Goal: Task Accomplishment & Management: Manage account settings

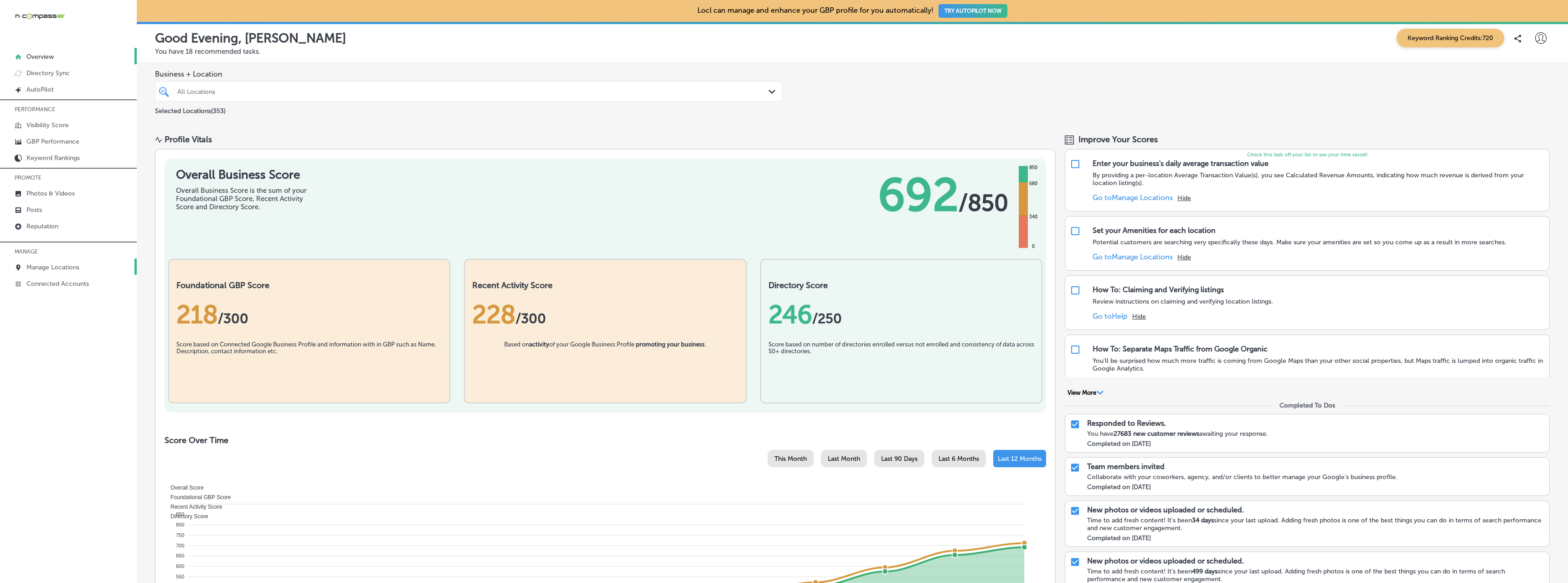
click at [52, 266] on p "Manage Locations" at bounding box center [52, 267] width 53 height 8
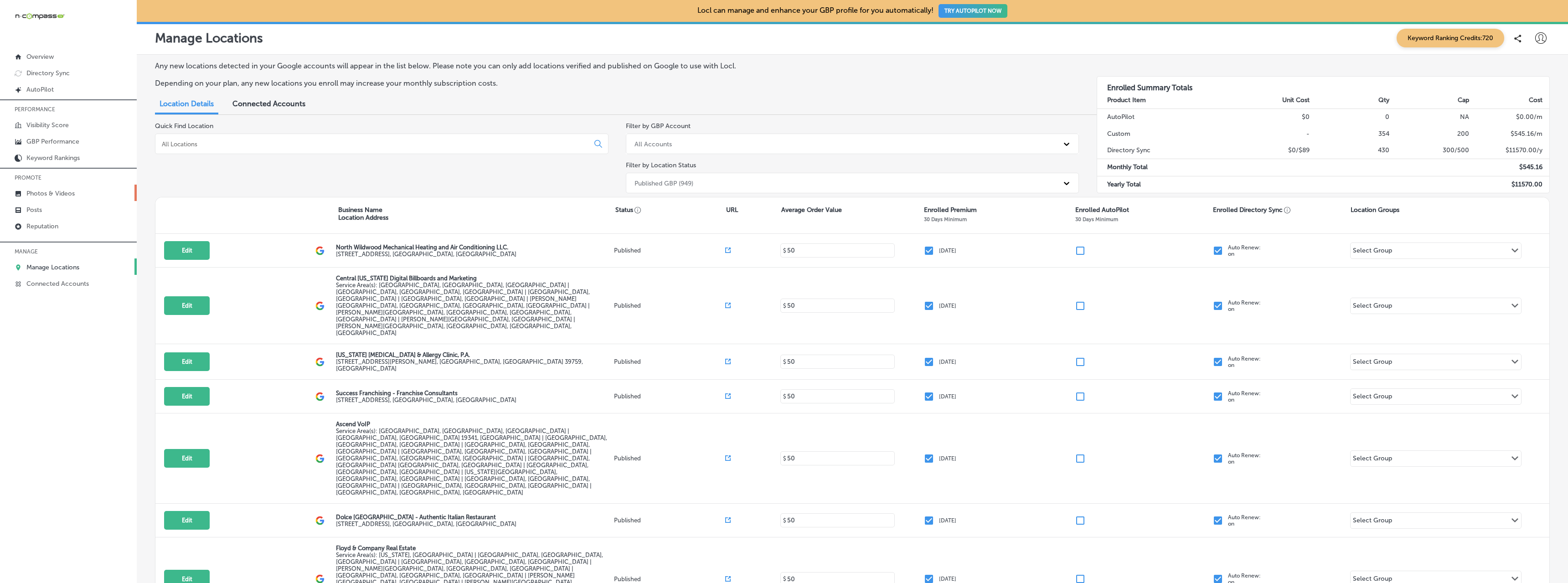
click at [43, 195] on p "Photos & Videos" at bounding box center [50, 194] width 48 height 8
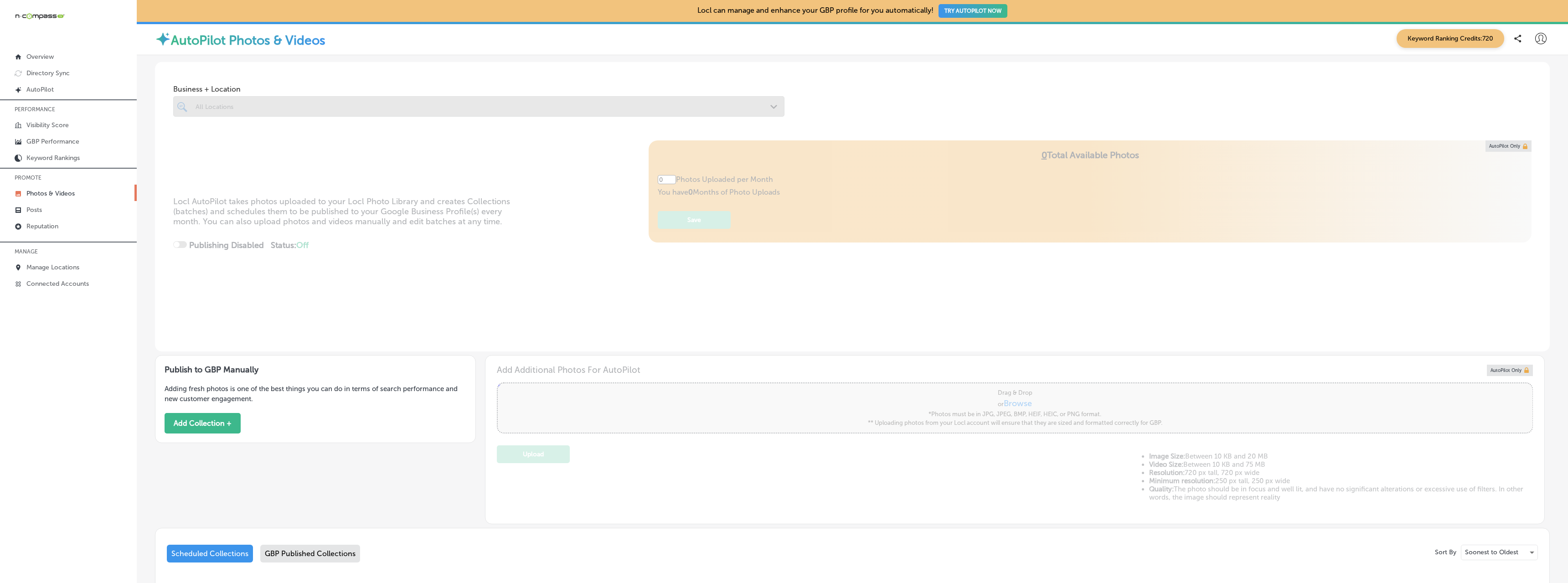
type input "5"
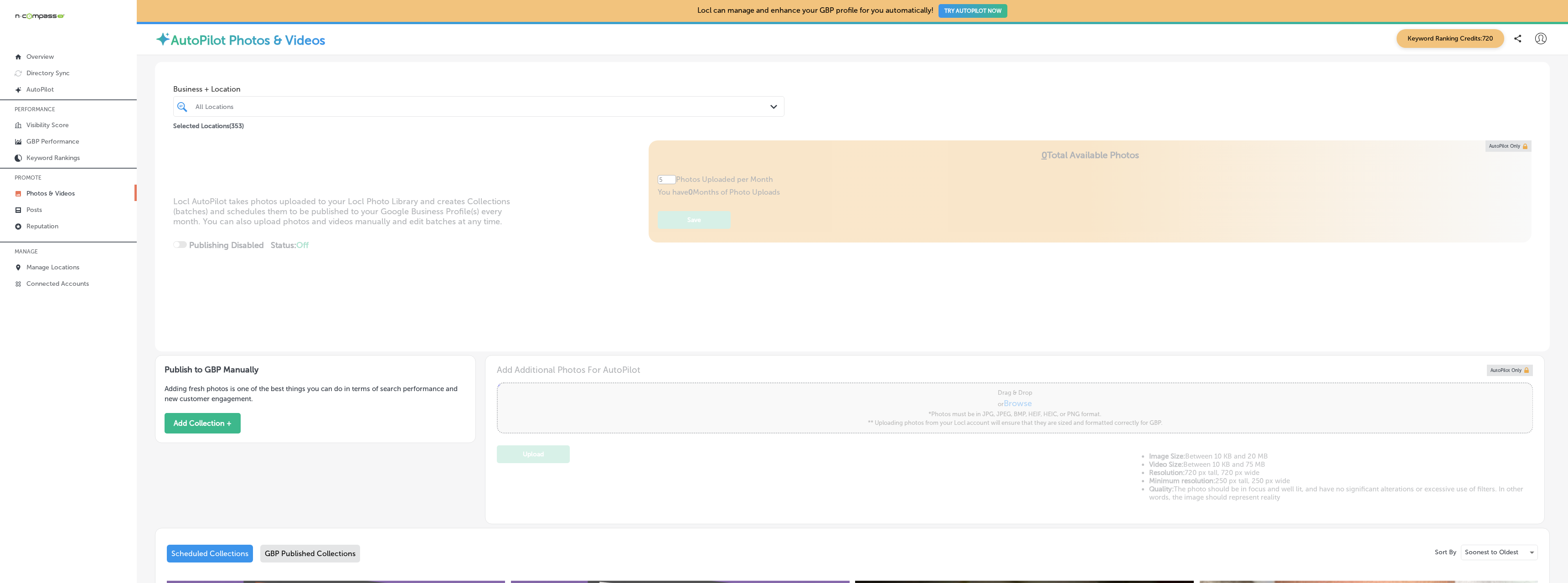
click at [245, 106] on div "All Locations" at bounding box center [483, 106] width 576 height 8
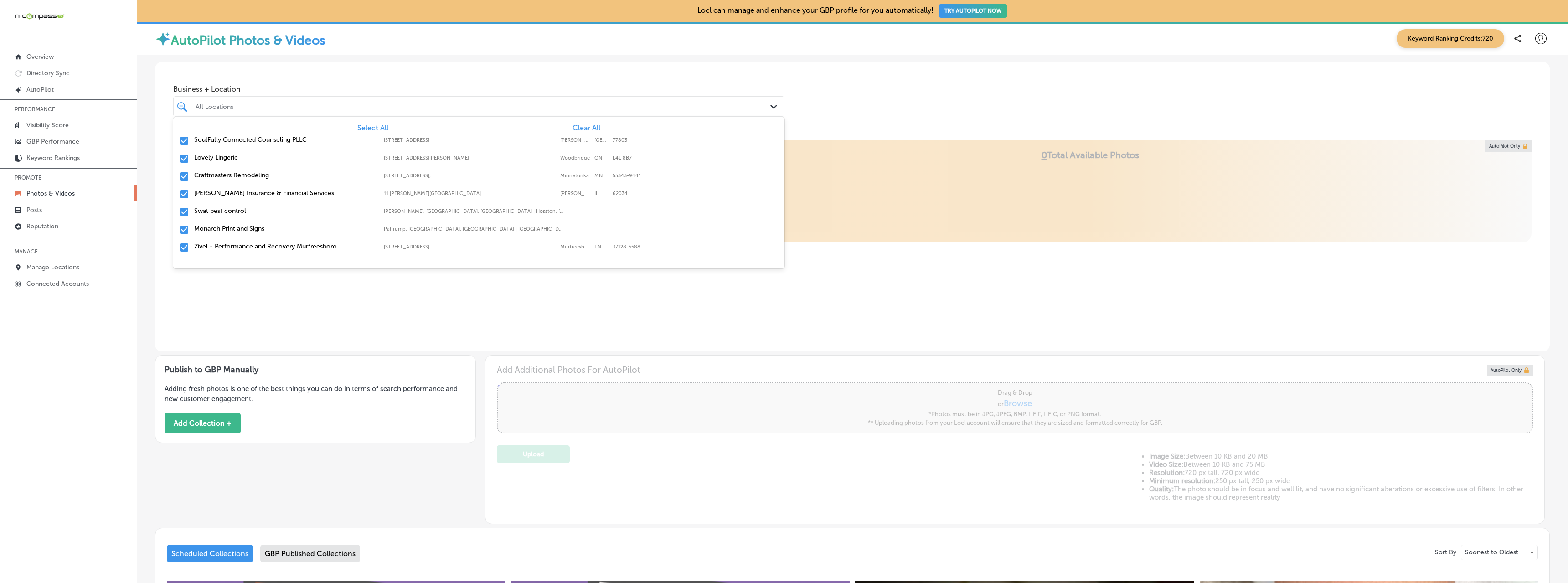
click at [244, 105] on div "All Locations" at bounding box center [483, 106] width 576 height 8
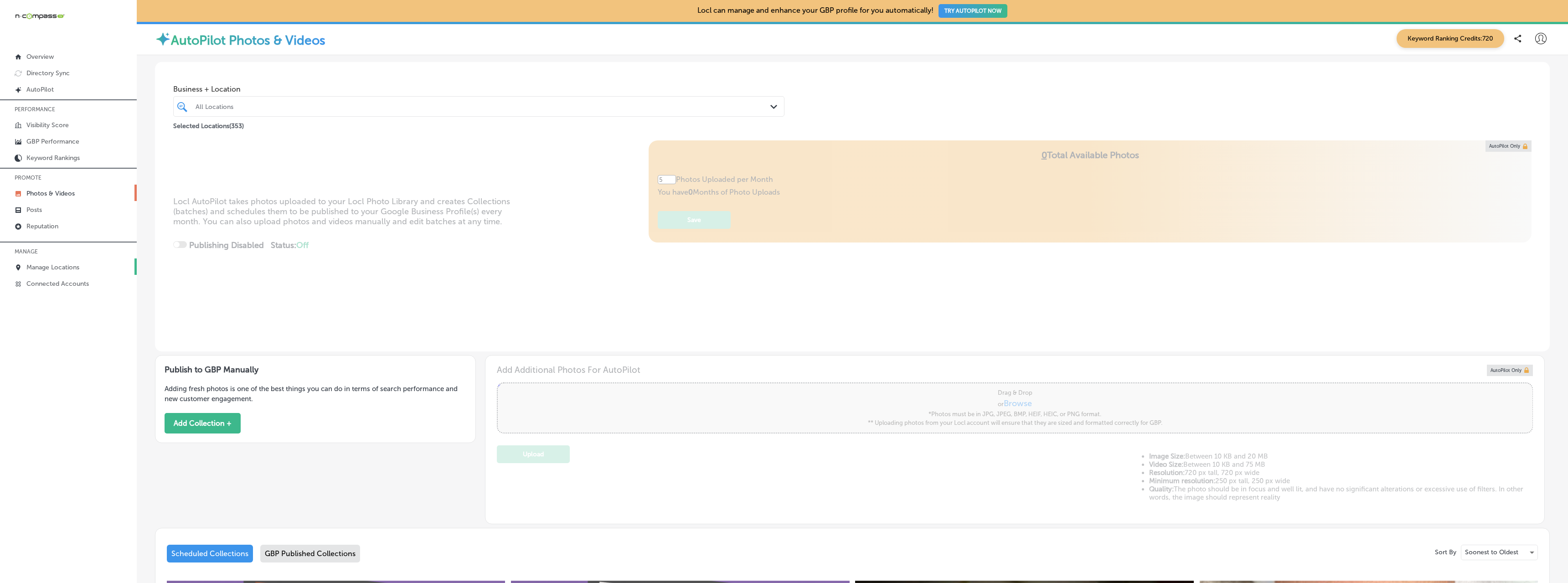
click at [51, 268] on p "Manage Locations" at bounding box center [52, 267] width 53 height 8
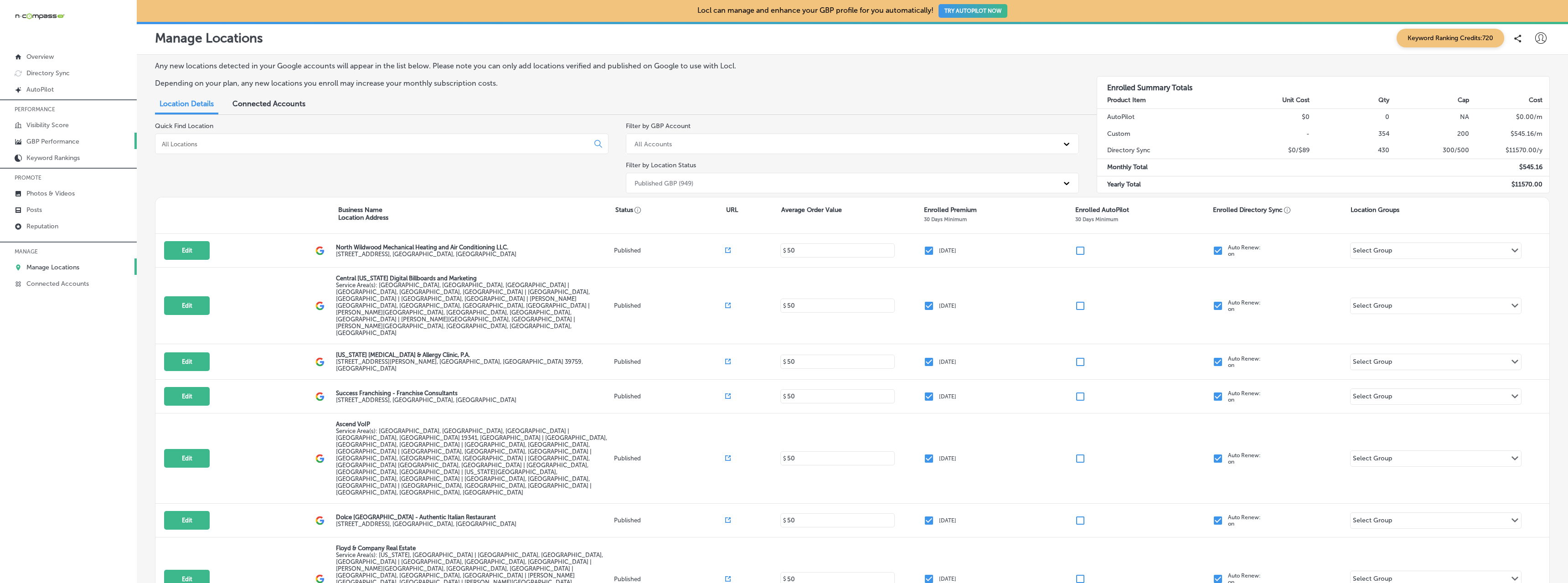
click at [46, 145] on p "GBP Performance" at bounding box center [52, 141] width 53 height 8
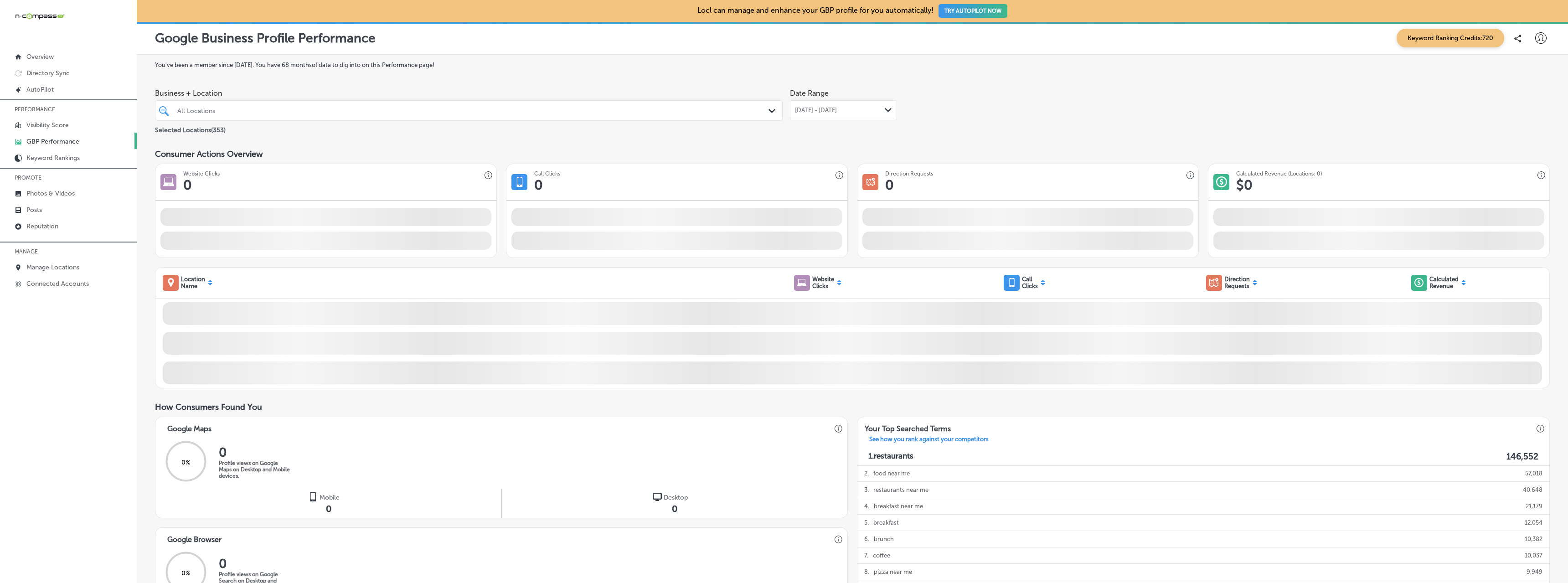
click at [235, 113] on div "All Locations" at bounding box center [473, 110] width 592 height 8
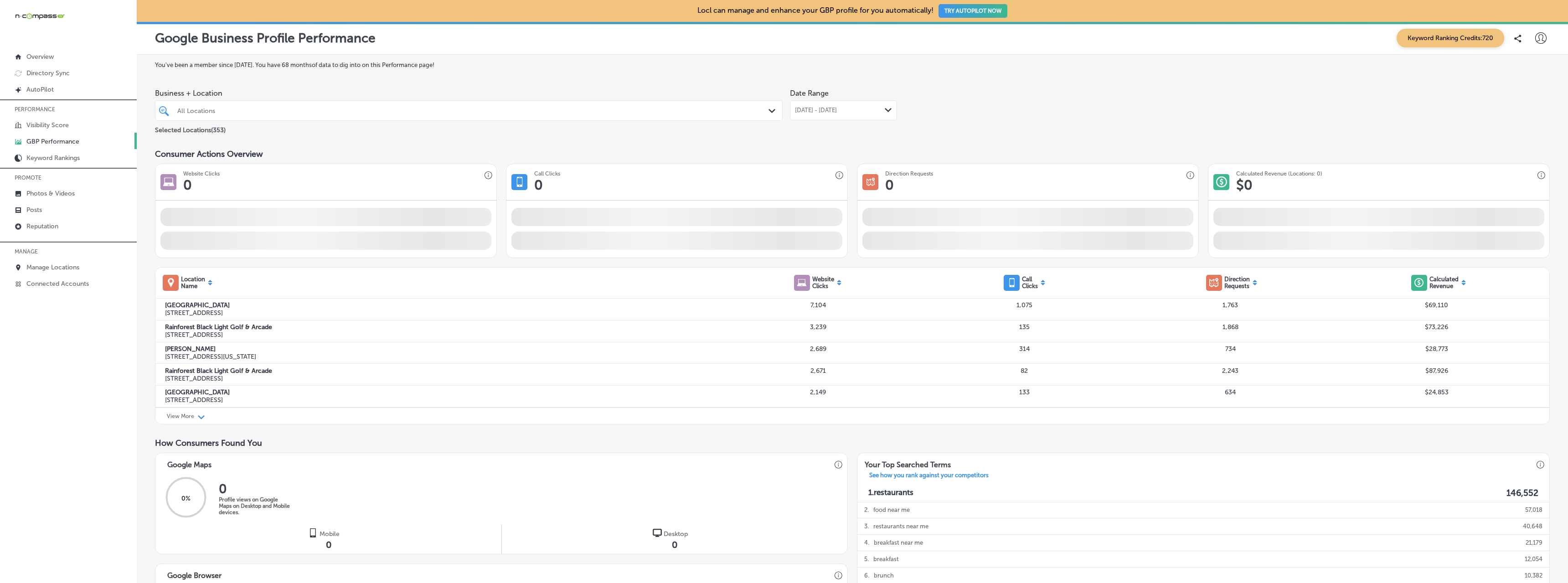
click at [235, 113] on div "All Locations" at bounding box center [473, 110] width 592 height 8
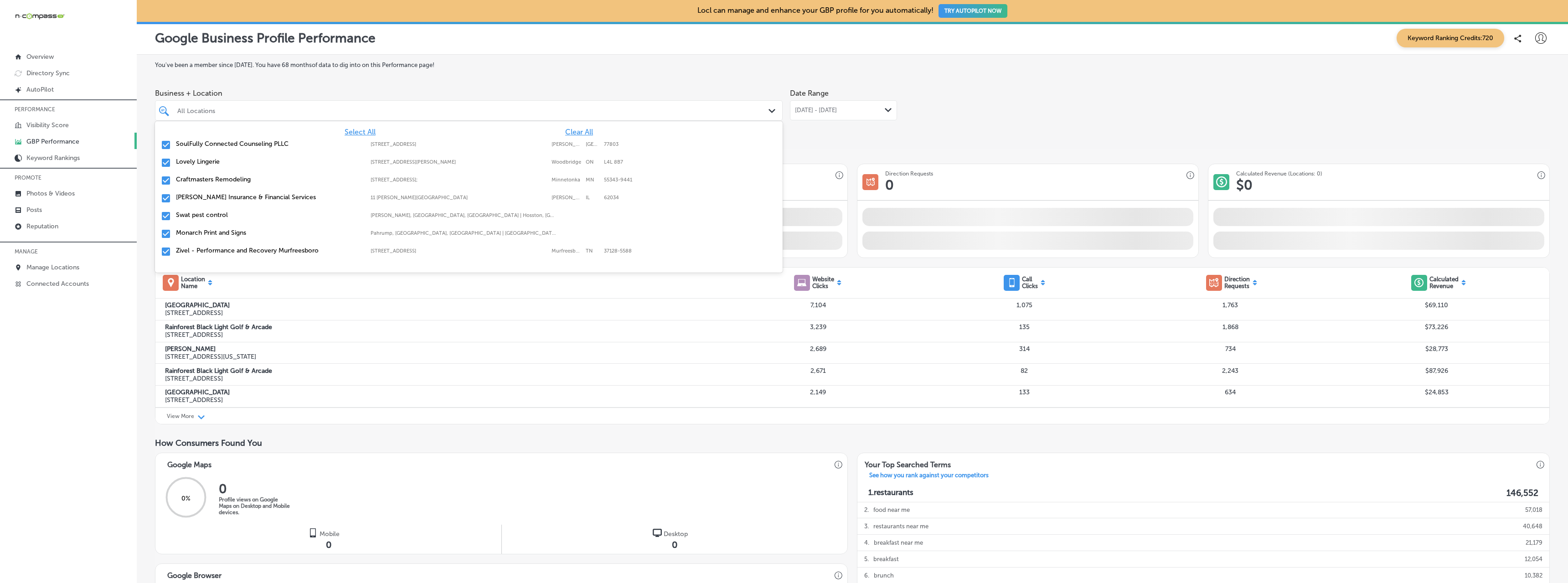
click at [235, 113] on div "All Locations" at bounding box center [473, 110] width 592 height 8
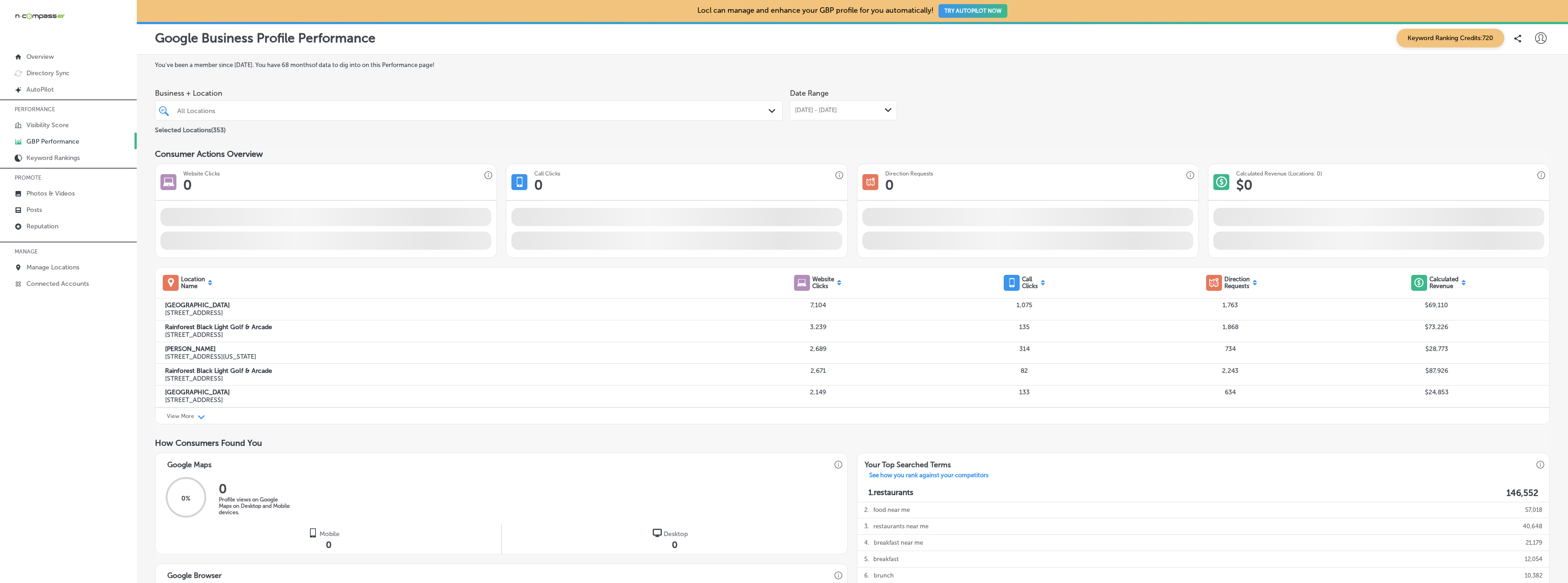
click at [235, 113] on div "All Locations" at bounding box center [473, 110] width 592 height 8
click at [254, 142] on label "CMIT Solutions - [GEOGRAPHIC_DATA] & [PERSON_NAME] Counties" at bounding box center [268, 147] width 186 height 15
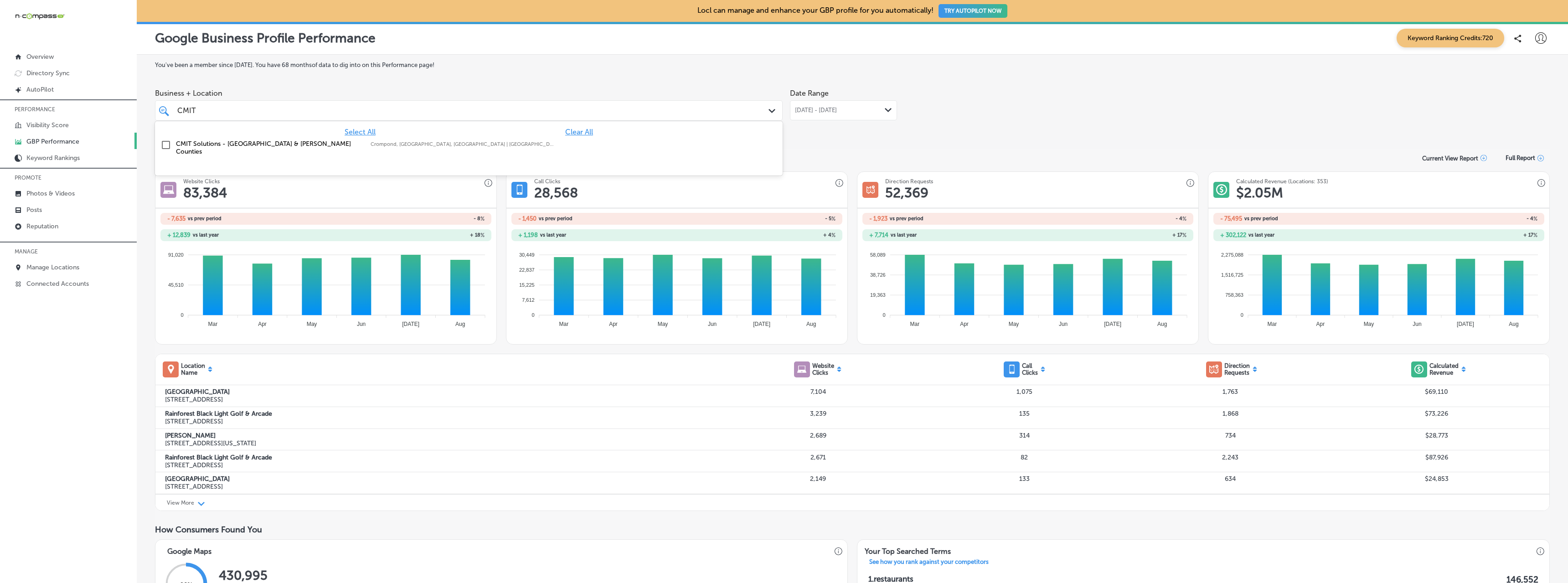
type input "CMIT"
click at [796, 131] on div "Date Range Aug 01, 2025 - Aug 31, 2025 Path Created with Sketch." at bounding box center [844, 110] width 107 height 51
click at [841, 115] on div "Aug 01, 2025 - Aug 31, 2025 Path Created with Sketch." at bounding box center [844, 110] width 107 height 20
click at [220, 113] on div "CMIT CMIT" at bounding box center [439, 110] width 527 height 12
click at [229, 144] on label "CMIT Solutions - [GEOGRAPHIC_DATA] & [PERSON_NAME] Counties" at bounding box center [268, 147] width 186 height 15
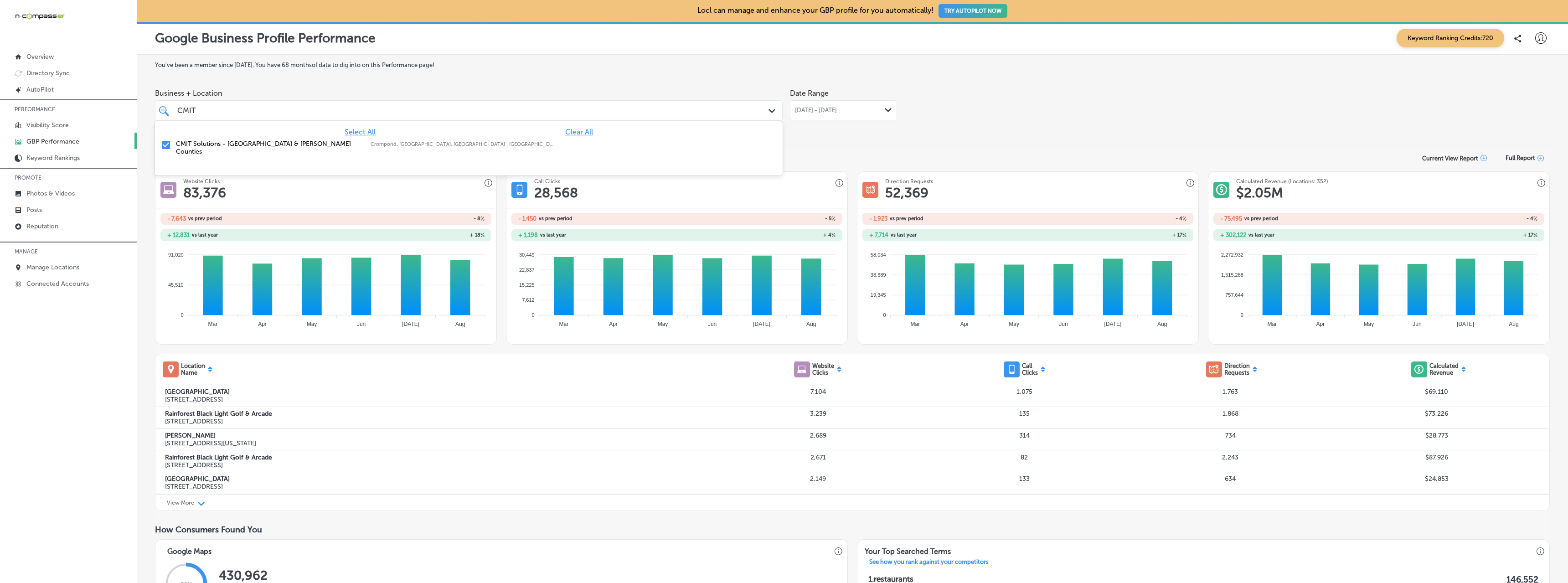
click at [355, 89] on span "Business + Location" at bounding box center [469, 93] width 628 height 9
click at [39, 195] on p "Photos & Videos" at bounding box center [50, 194] width 48 height 8
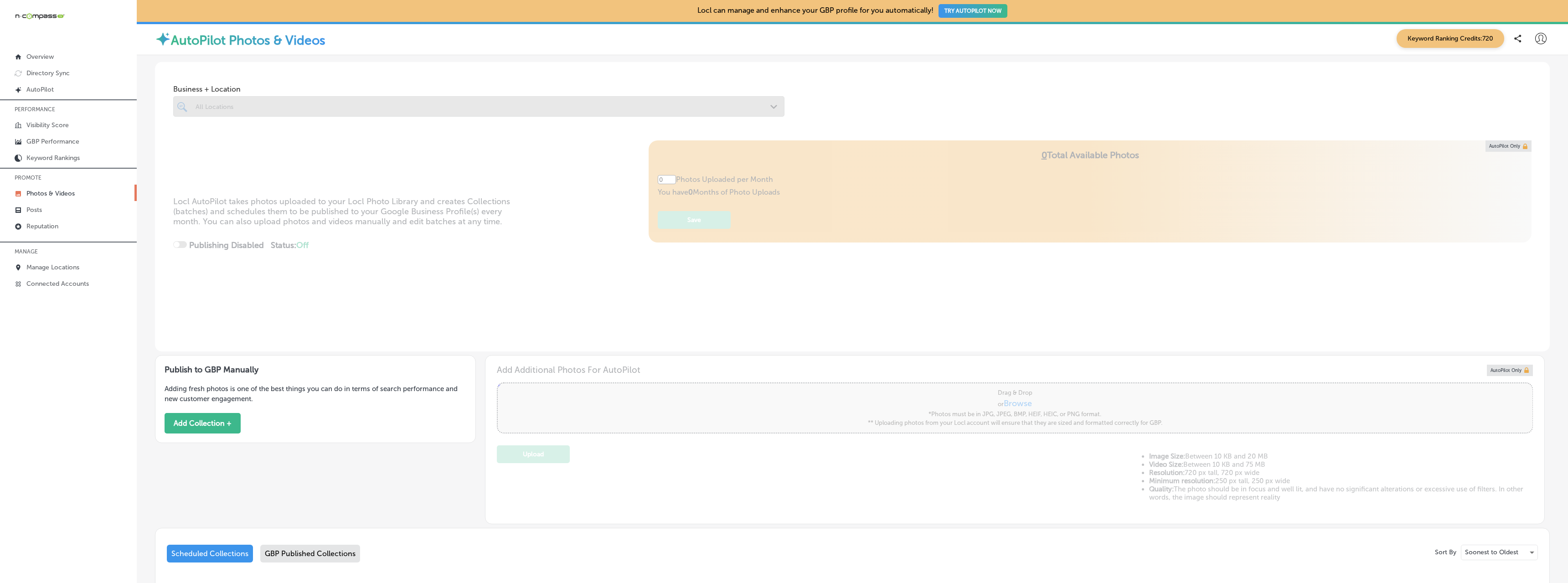
type input "5"
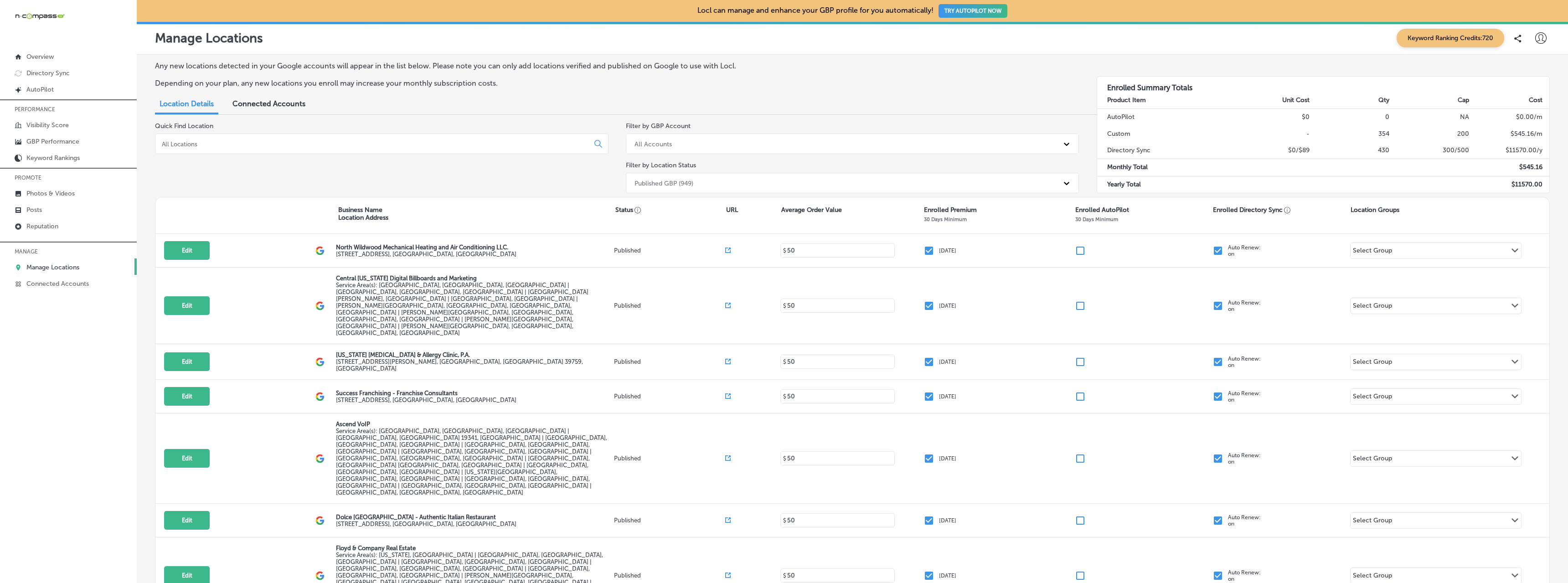
click at [194, 146] on input at bounding box center [374, 144] width 426 height 8
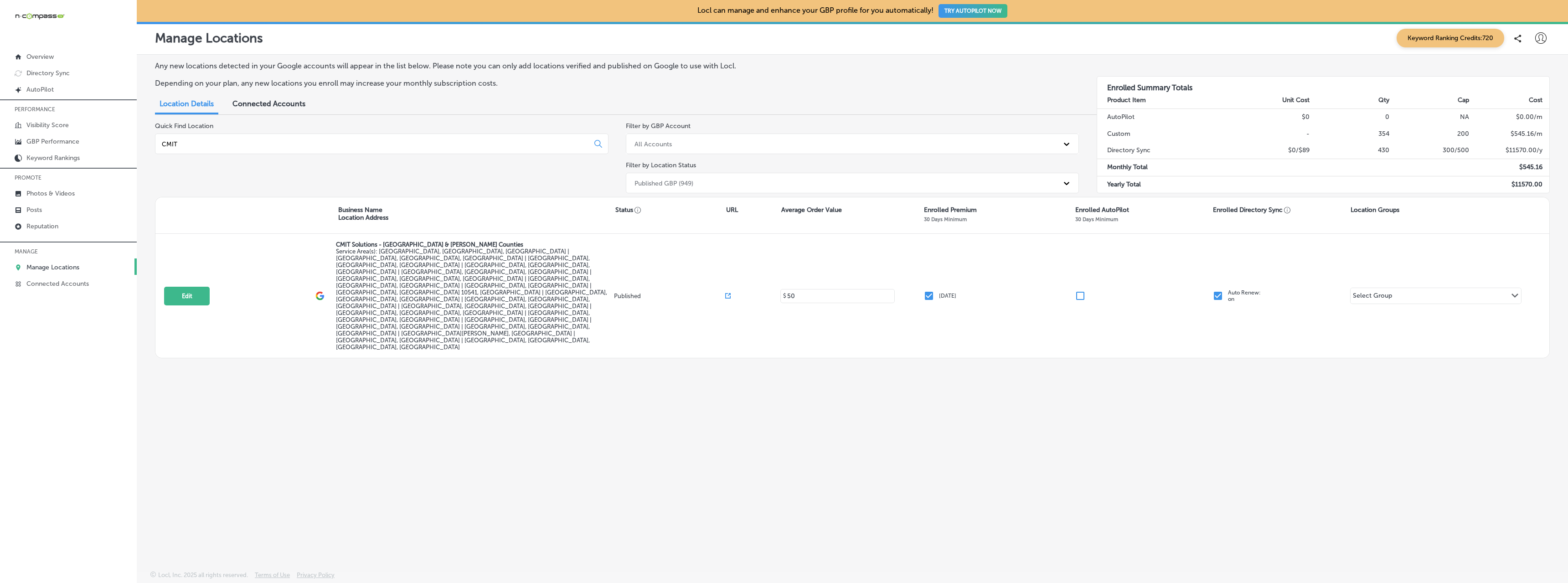
click at [211, 146] on input "CMIT" at bounding box center [374, 144] width 426 height 8
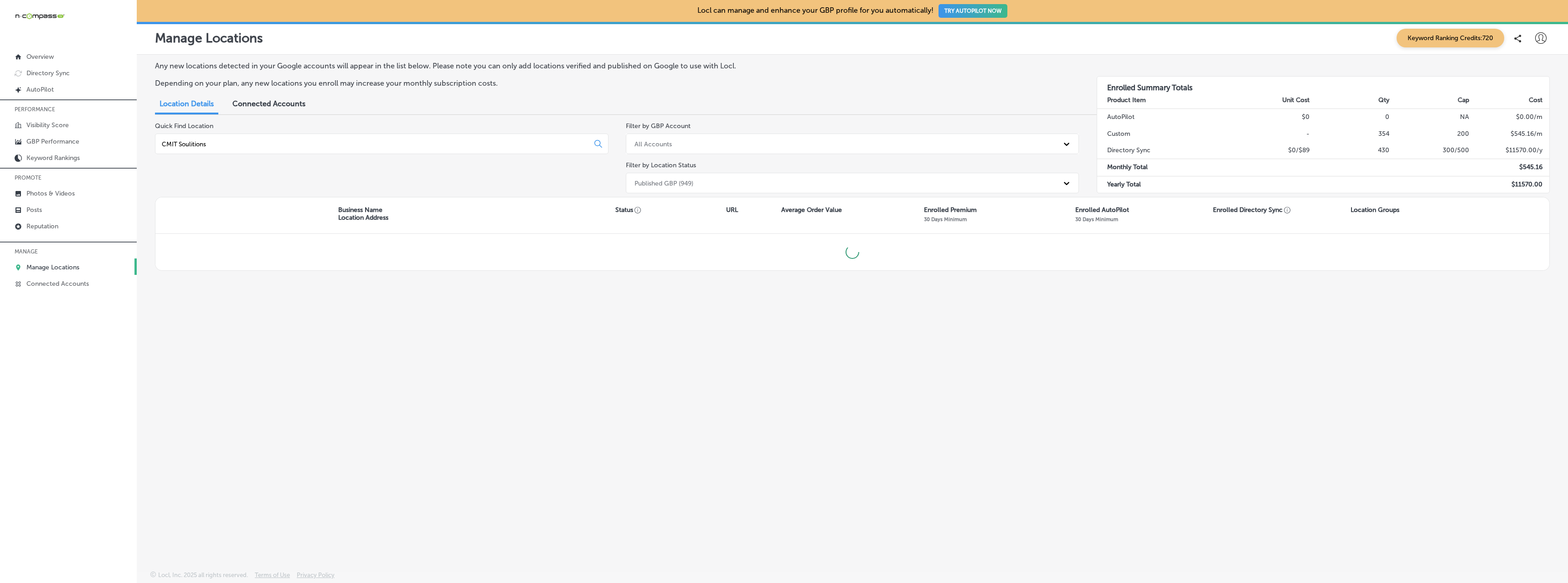
click at [192, 144] on input "CMIT Soulitions" at bounding box center [374, 144] width 426 height 8
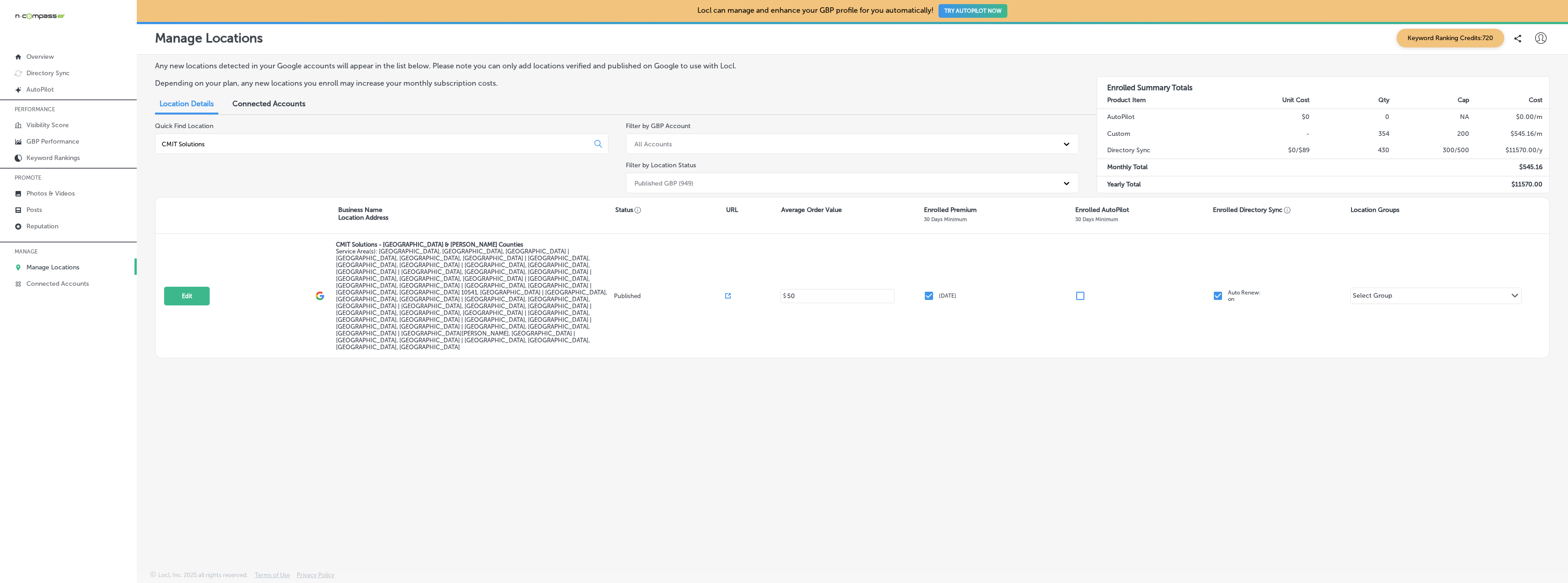
type input "CMIT Solutions"
click at [259, 167] on div "Quick Find Location CMIT Solutions" at bounding box center [382, 159] width 453 height 75
click at [48, 194] on p "Photos & Videos" at bounding box center [50, 194] width 48 height 8
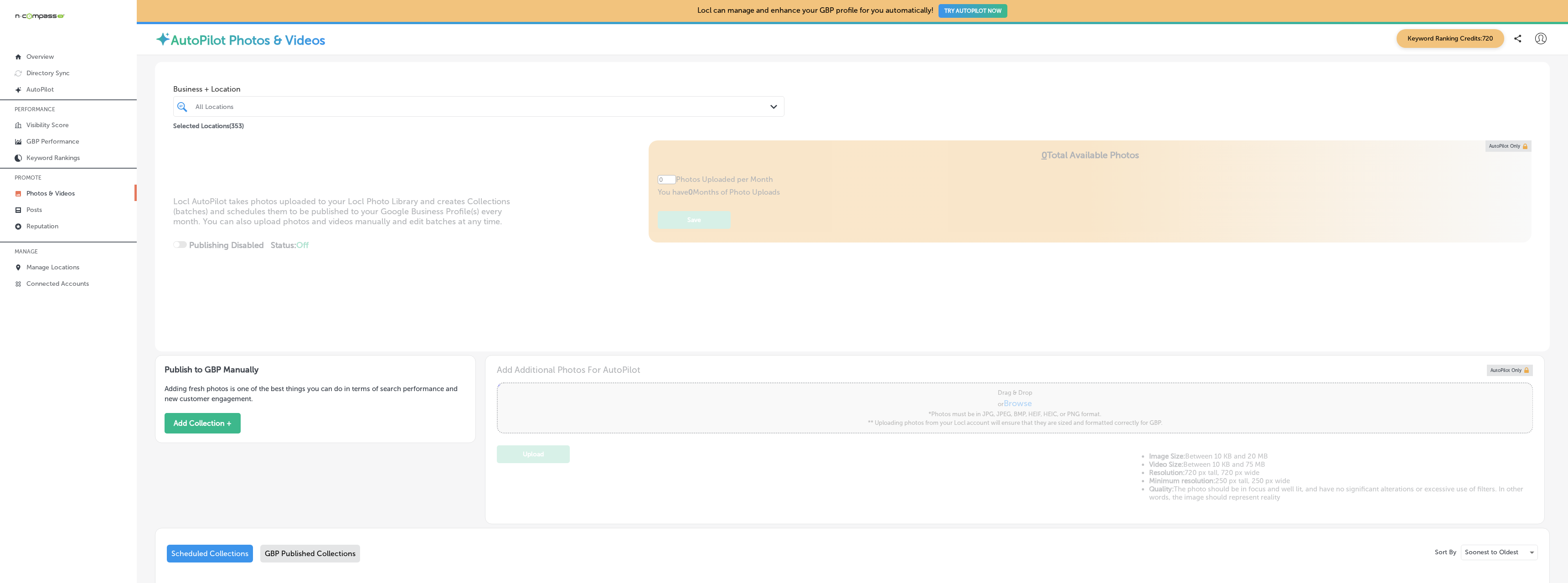
type input "5"
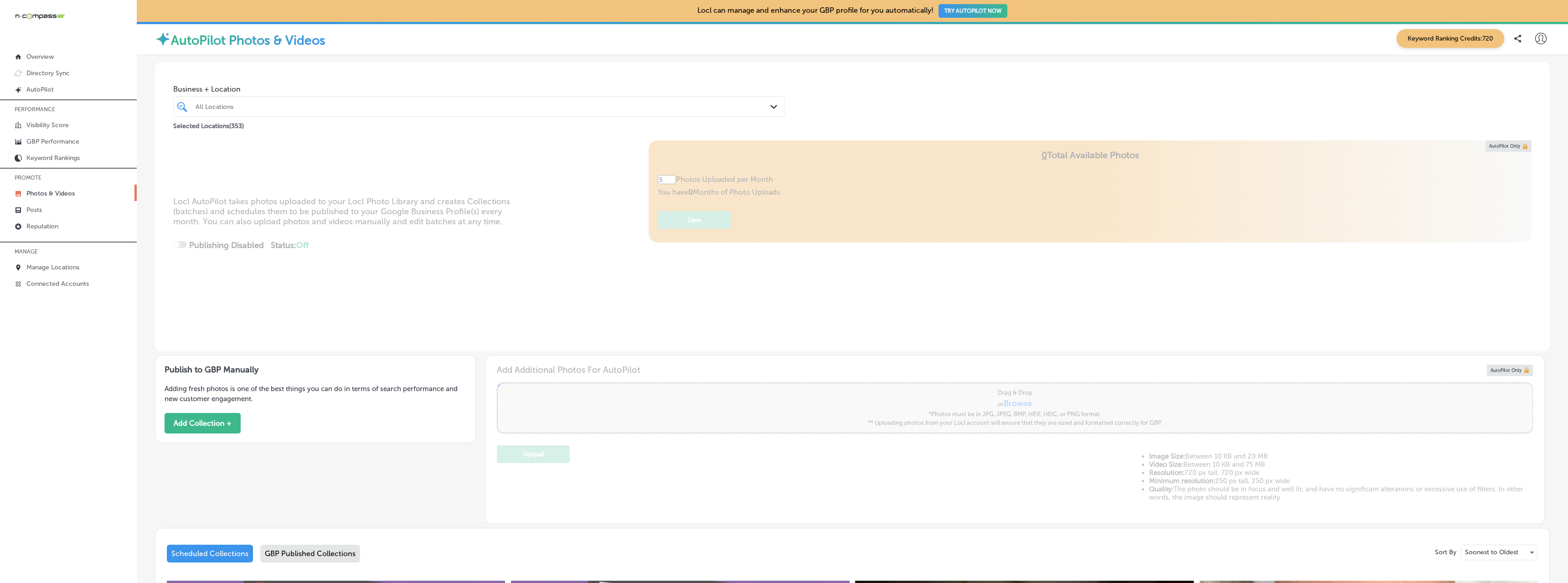
click at [217, 105] on div "All Locations" at bounding box center [483, 106] width 576 height 8
click at [411, 142] on label "Crompond, [GEOGRAPHIC_DATA], [GEOGRAPHIC_DATA] | [GEOGRAPHIC_DATA], [GEOGRAPHIC…" at bounding box center [474, 140] width 181 height 6
click at [366, 172] on div "Locl AutoPilot takes photos uploaded to your Locl Photo Library and creates Col…" at bounding box center [852, 246] width 1395 height 211
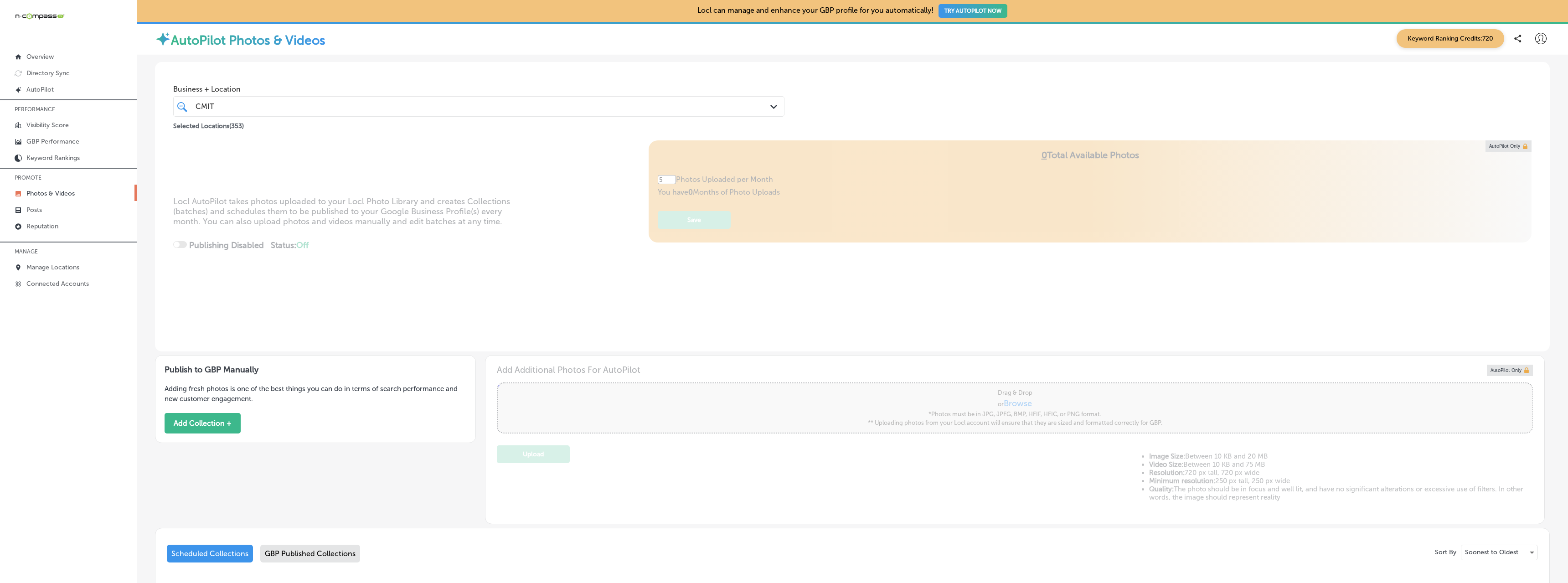
click at [771, 107] on icon "Path Created with Sketch." at bounding box center [774, 106] width 7 height 4
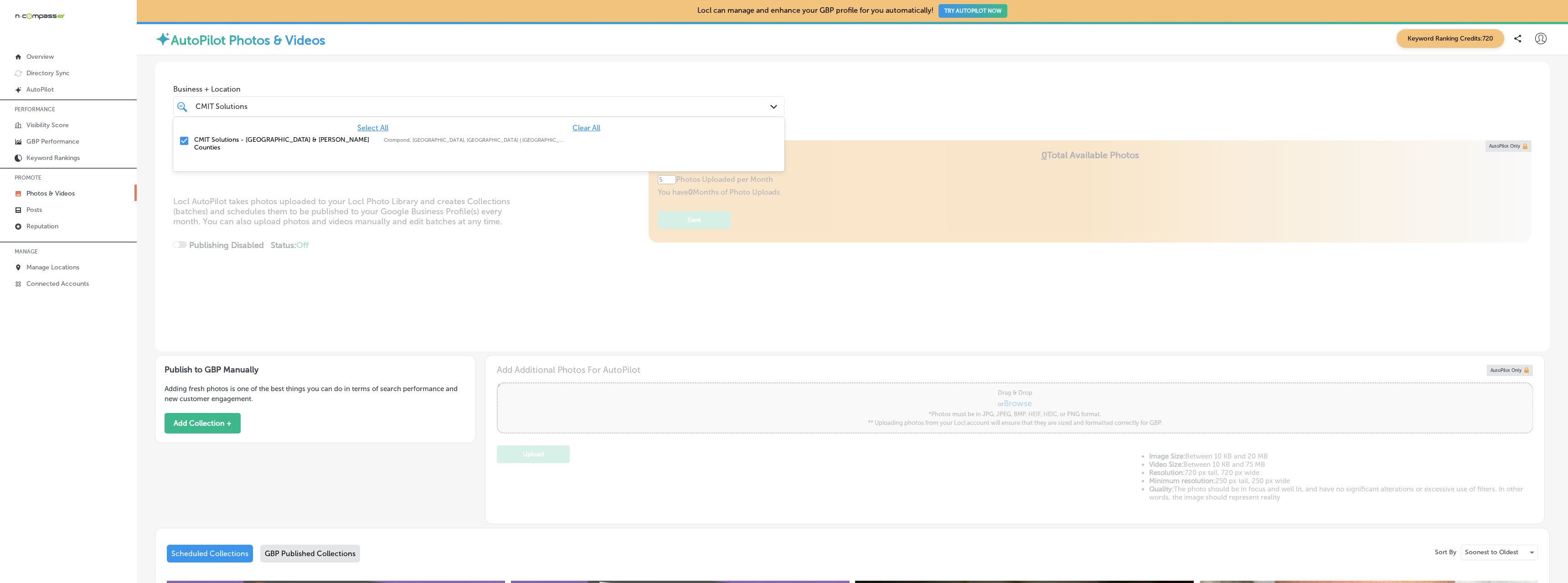
type input "CMIT Solutions"
click at [540, 63] on div "Business + Location option focused, 1 of 355. 2 results available for search te…" at bounding box center [852, 97] width 1395 height 69
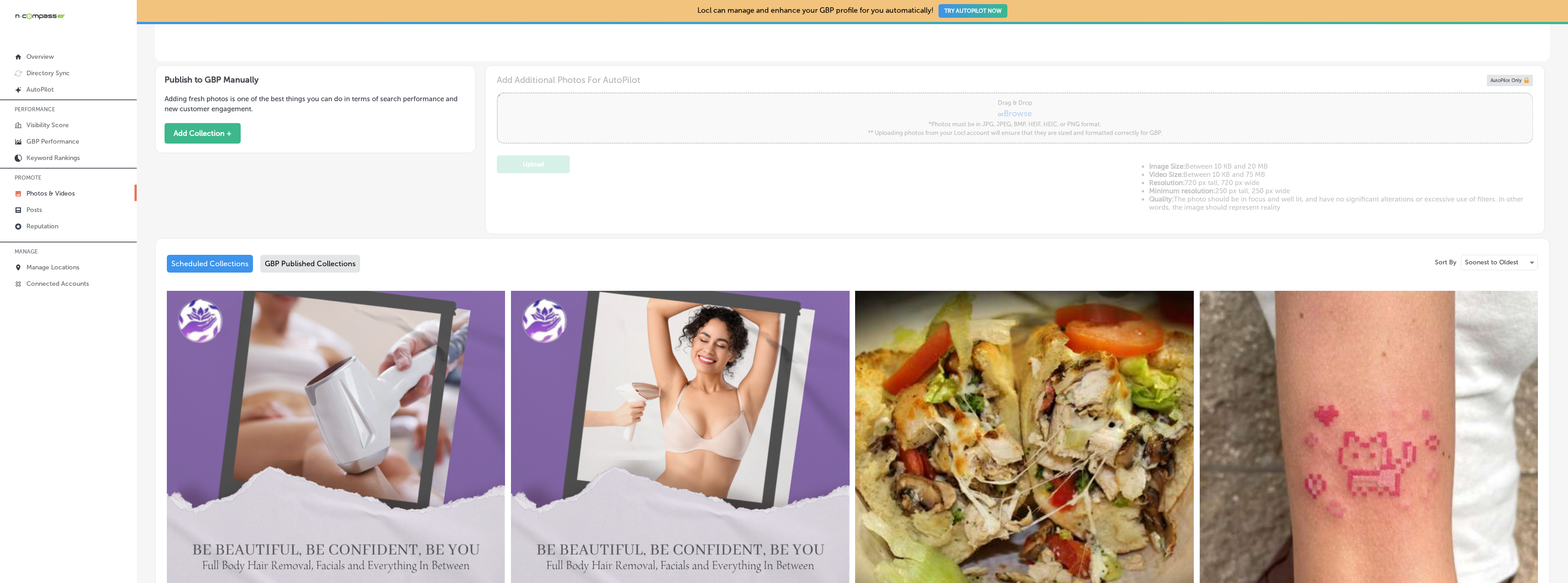
scroll to position [365, 0]
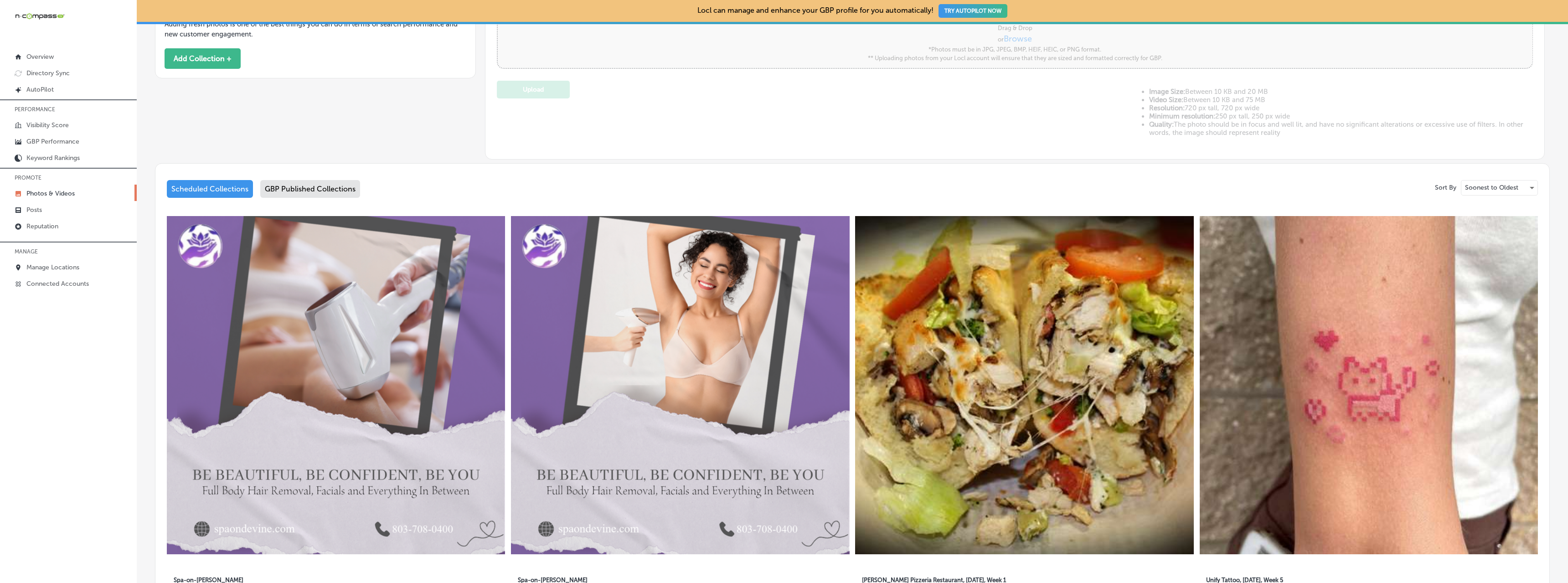
click at [302, 188] on div "GBP Published Collections" at bounding box center [310, 189] width 100 height 18
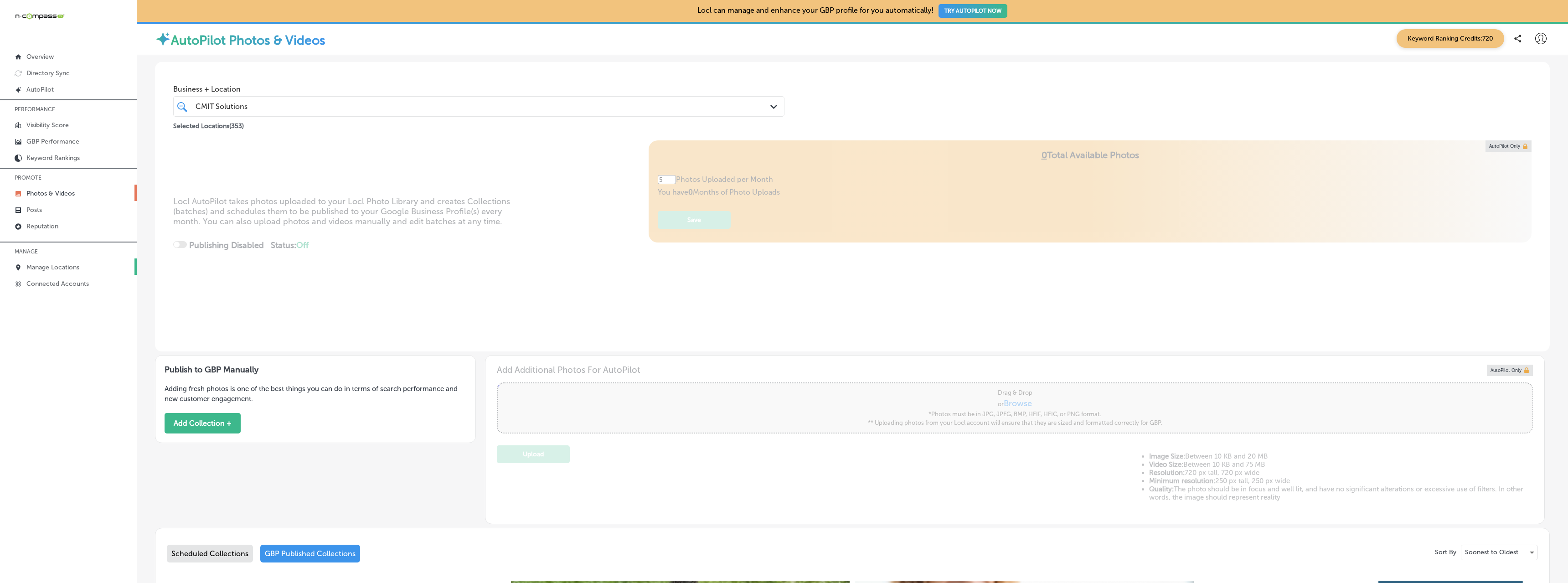
click at [54, 267] on p "Manage Locations" at bounding box center [52, 267] width 53 height 8
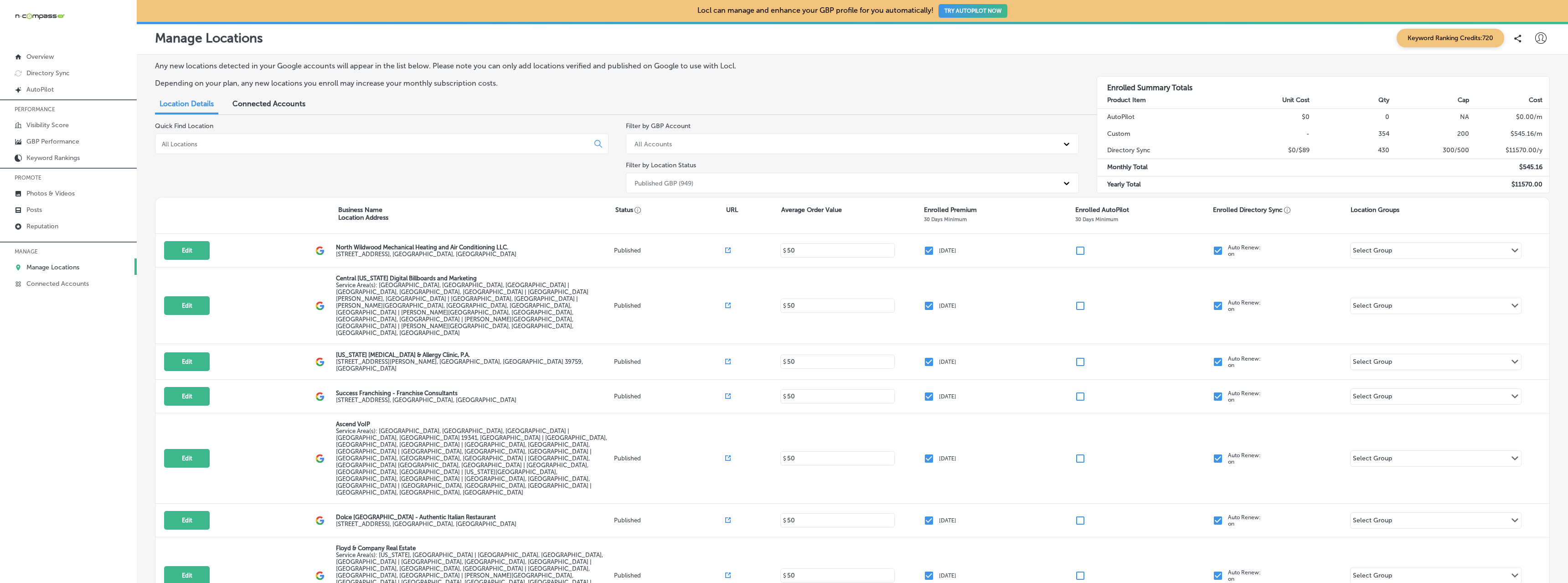
click at [240, 139] on div at bounding box center [382, 144] width 453 height 21
click at [232, 144] on input at bounding box center [374, 144] width 426 height 8
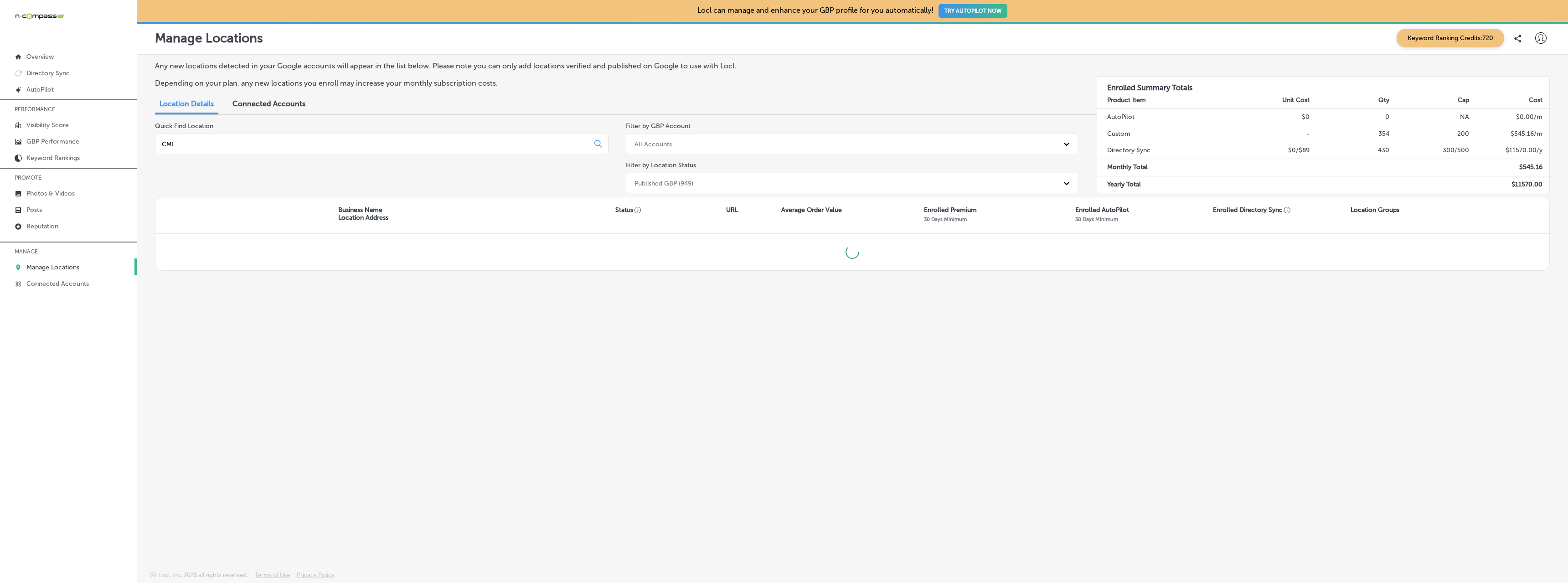
type input "CMIT"
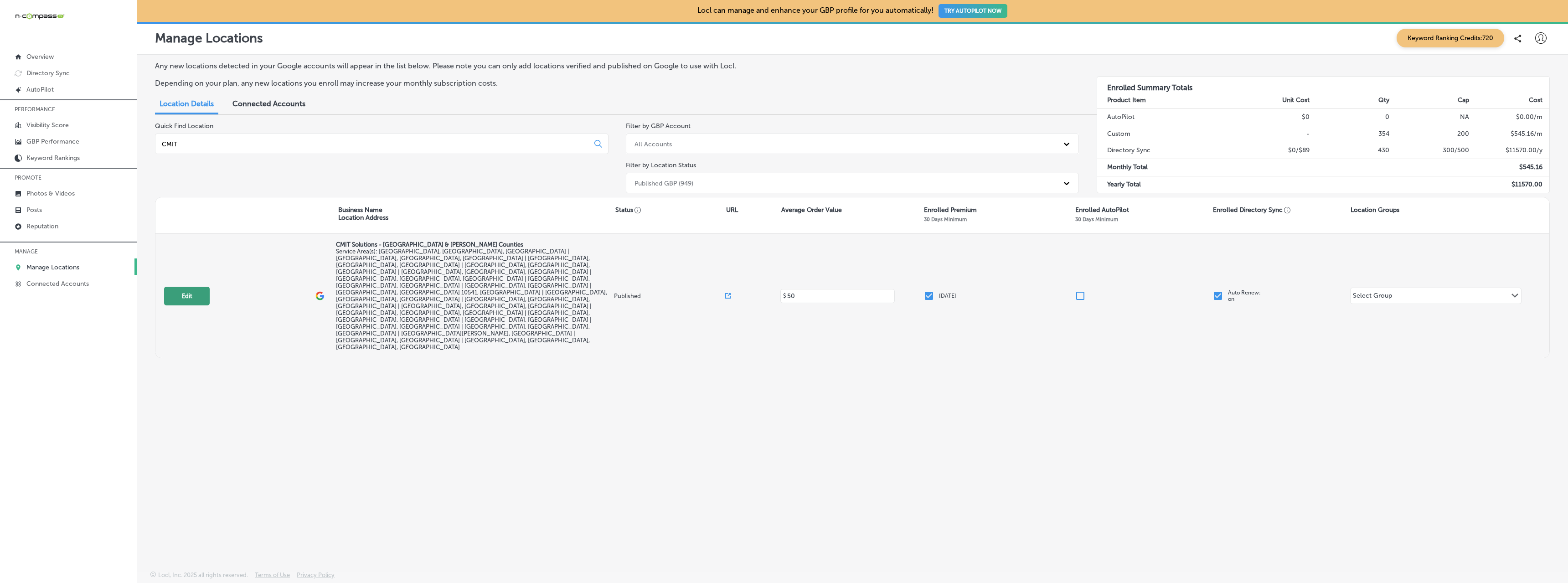
click at [179, 287] on button "Edit" at bounding box center [187, 296] width 46 height 19
select select "US"
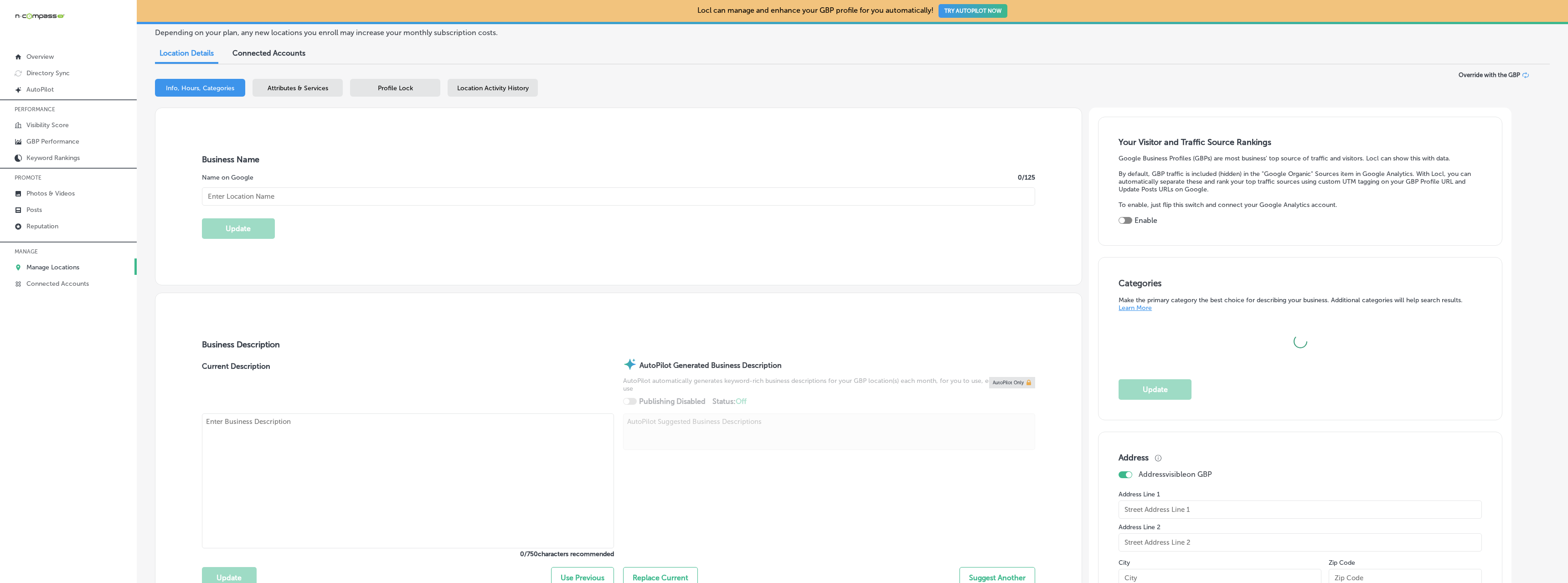
scroll to position [137, 0]
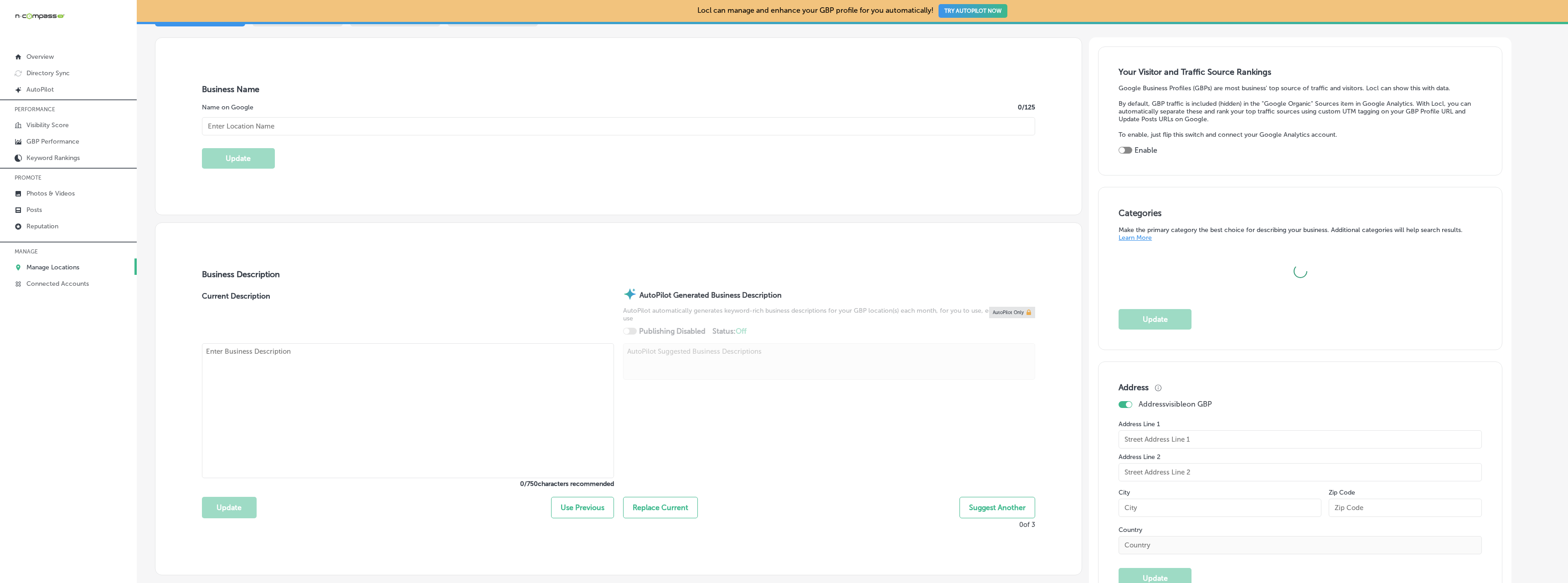
checkbox input "true"
type input "CMIT Solutions - [GEOGRAPHIC_DATA] & [PERSON_NAME] Counties"
checkbox input "false"
type input "[STREET_ADDRESS]"
type input "[GEOGRAPHIC_DATA]"
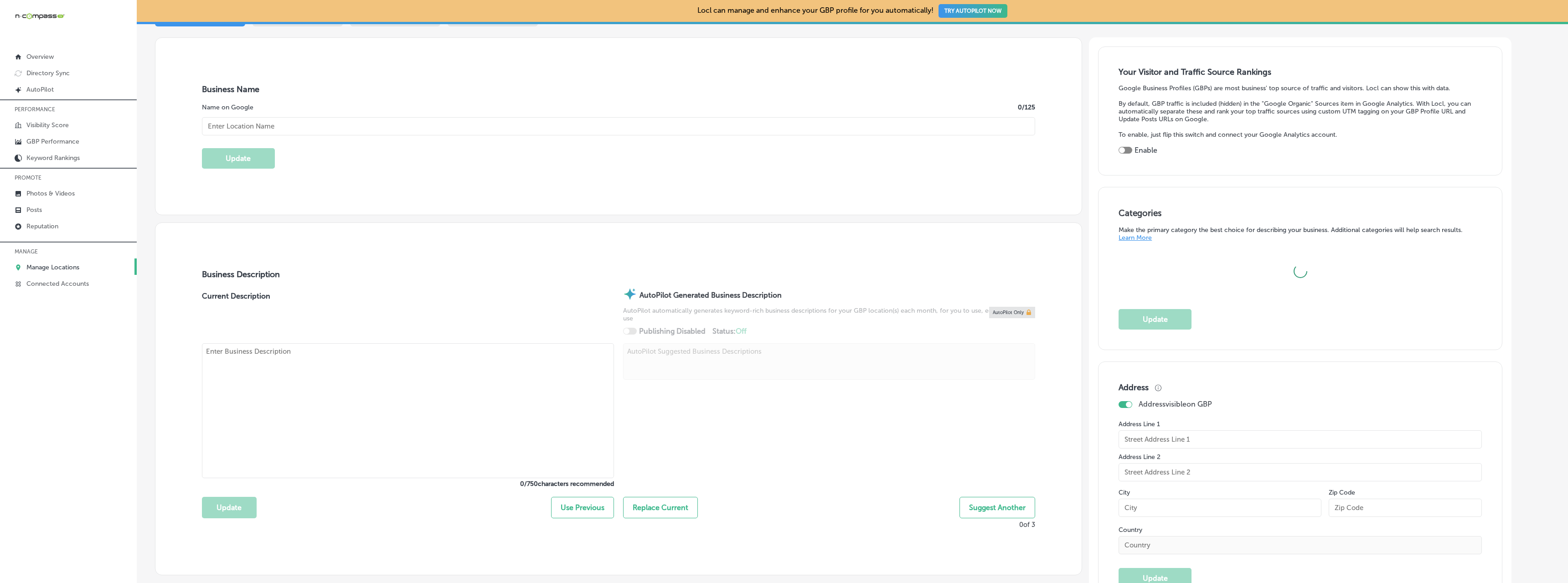
type input "12207"
type input "US"
type input "[URL][DOMAIN_NAME]"
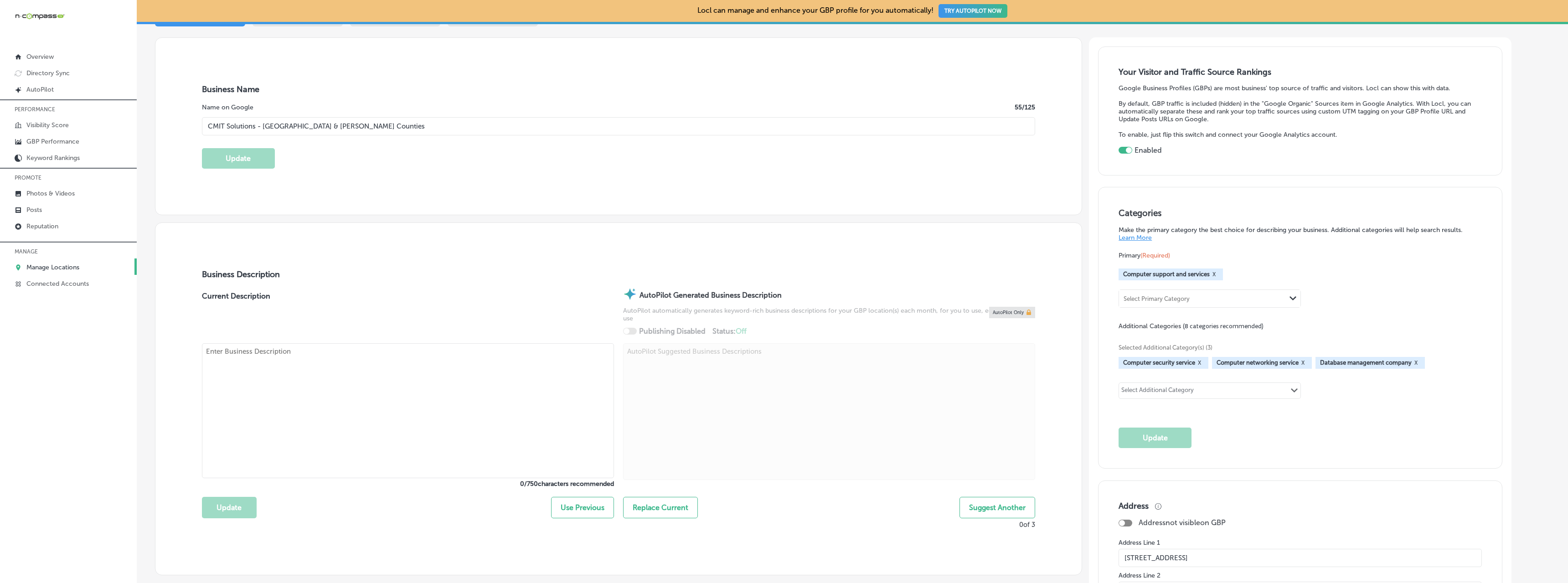
type textarea "CMIT Solutions of [GEOGRAPHIC_DATA] & [PERSON_NAME] Counties provides reliable …"
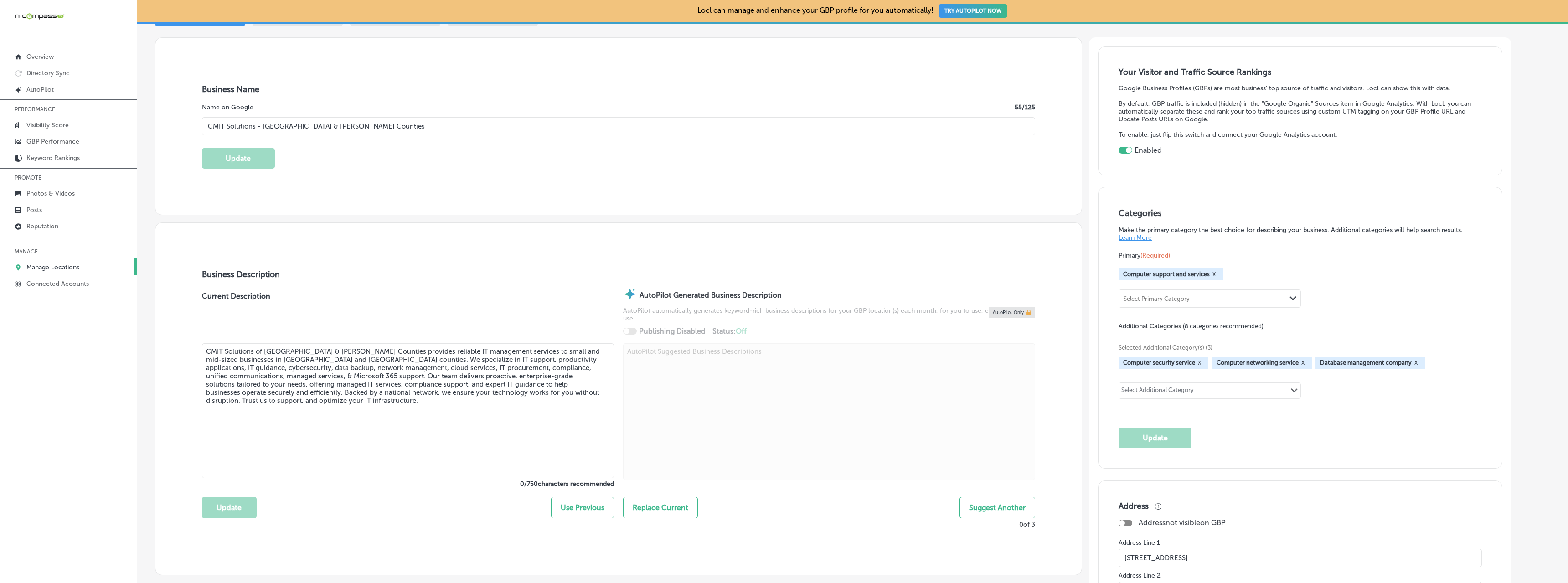
type input "[PHONE_NUMBER]"
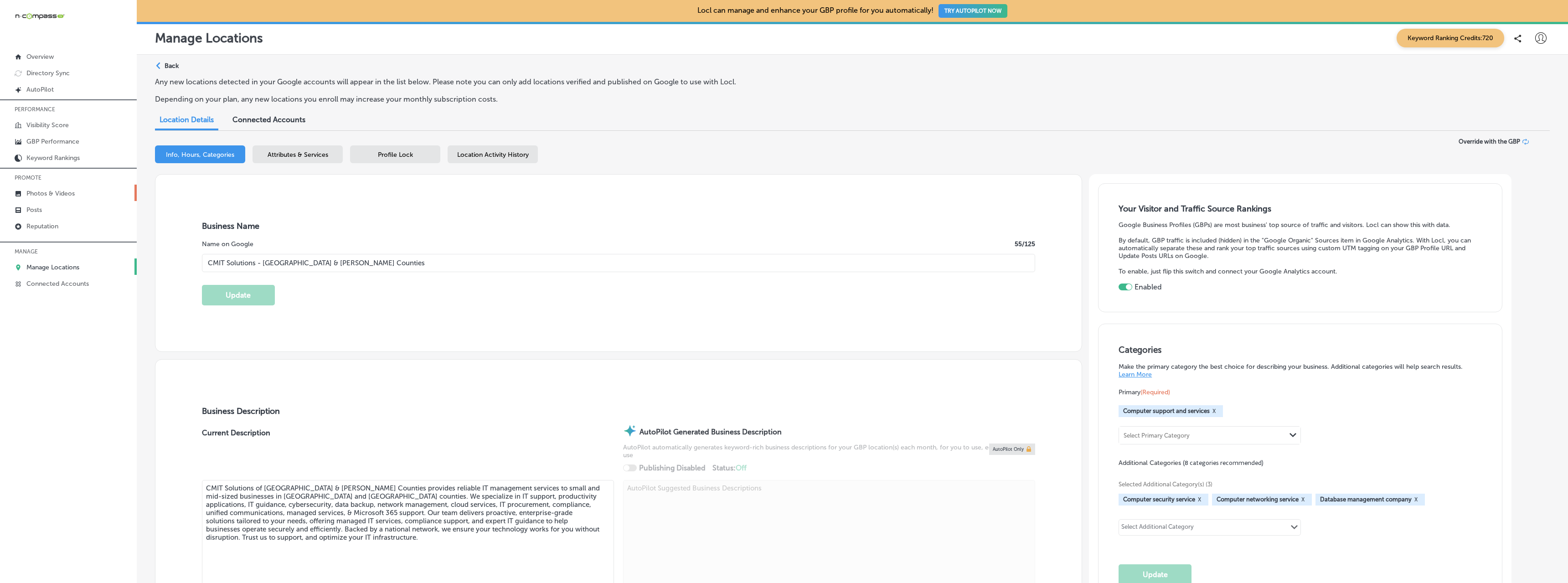
click at [35, 195] on p "Photos & Videos" at bounding box center [50, 194] width 48 height 8
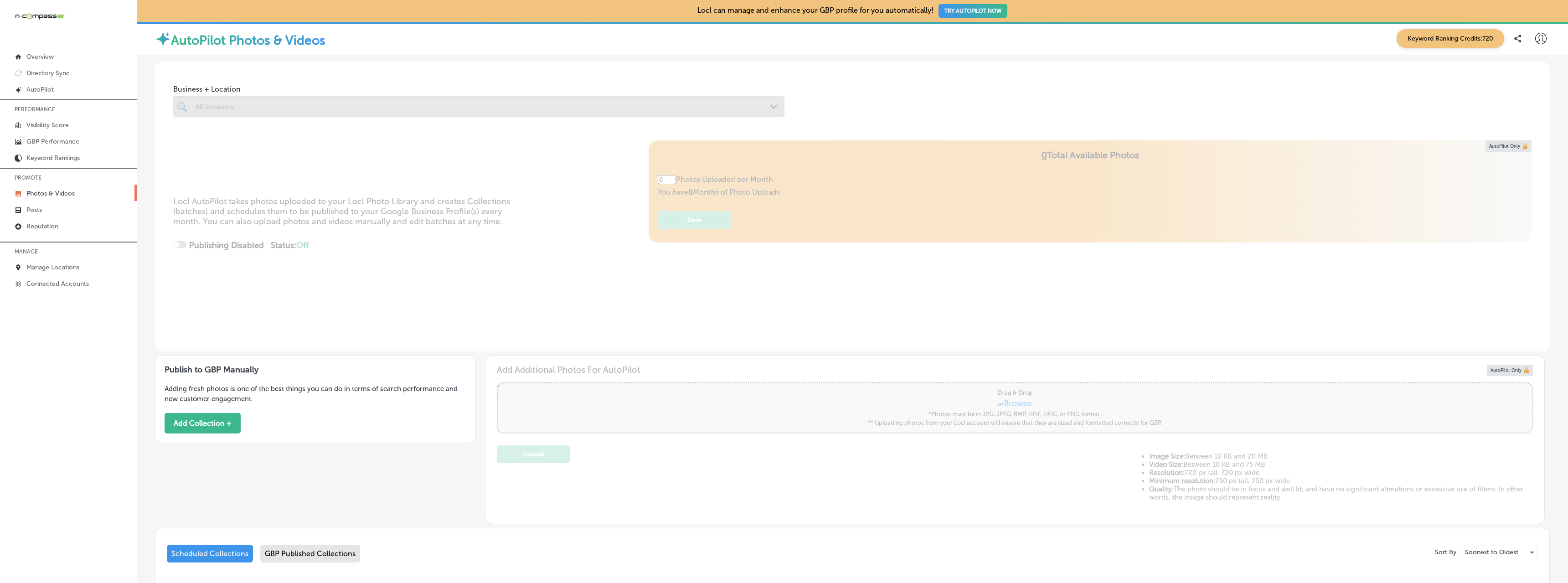
type input "5"
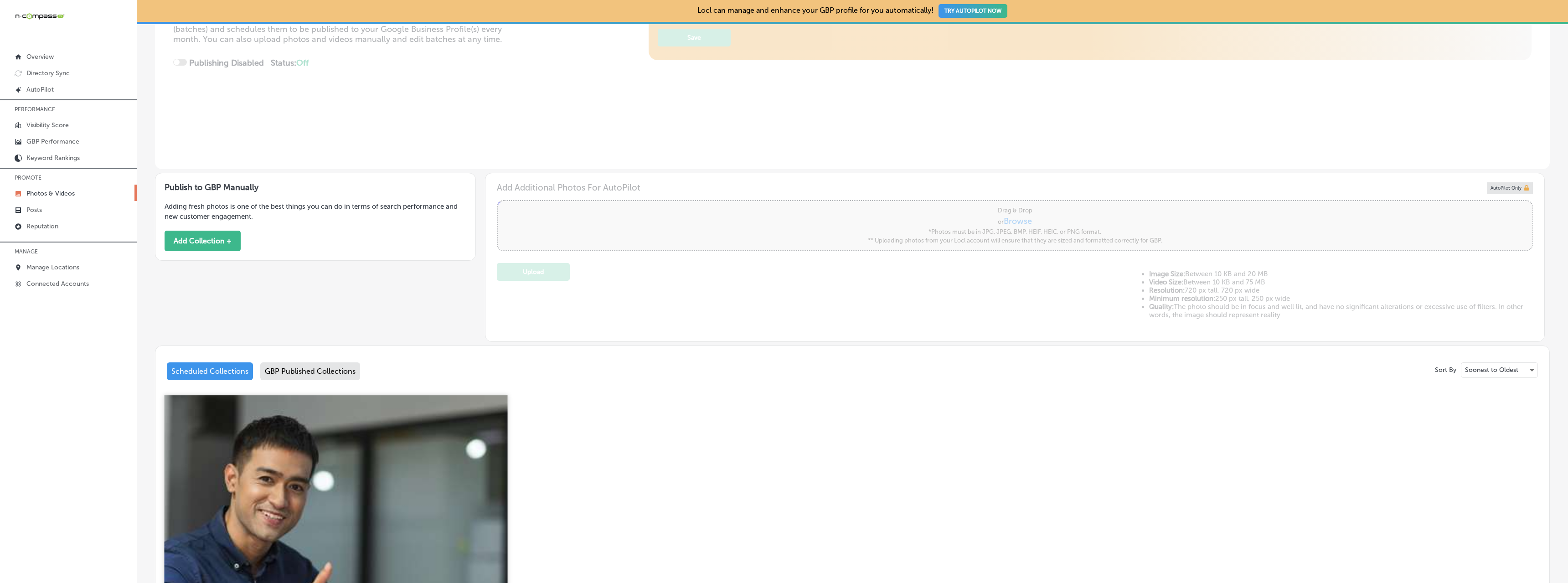
scroll to position [365, 0]
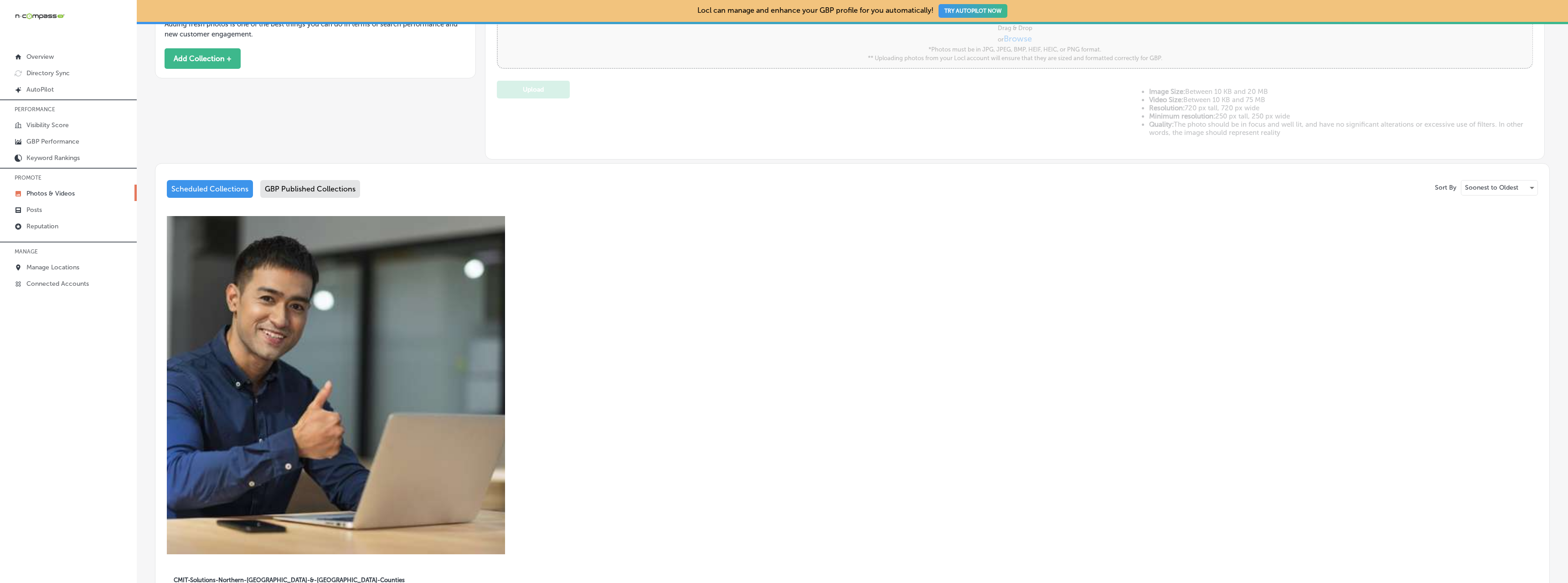
click at [296, 193] on div "GBP Published Collections" at bounding box center [310, 189] width 100 height 18
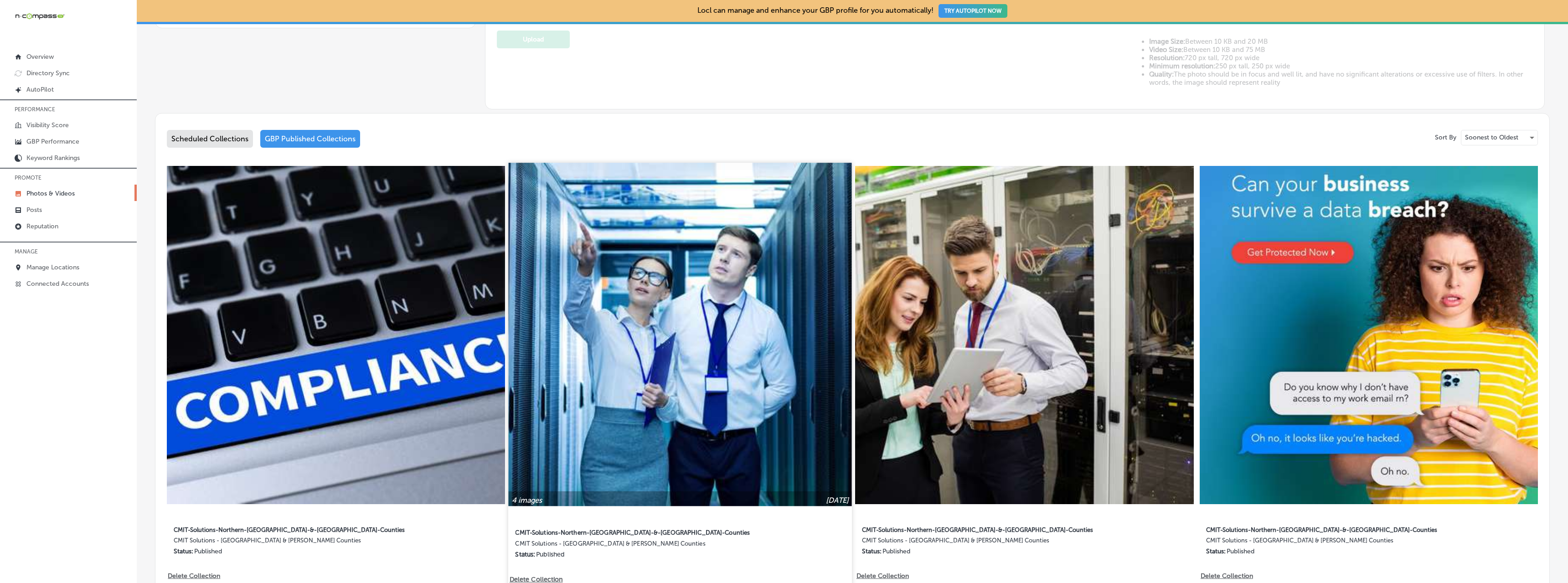
scroll to position [410, 0]
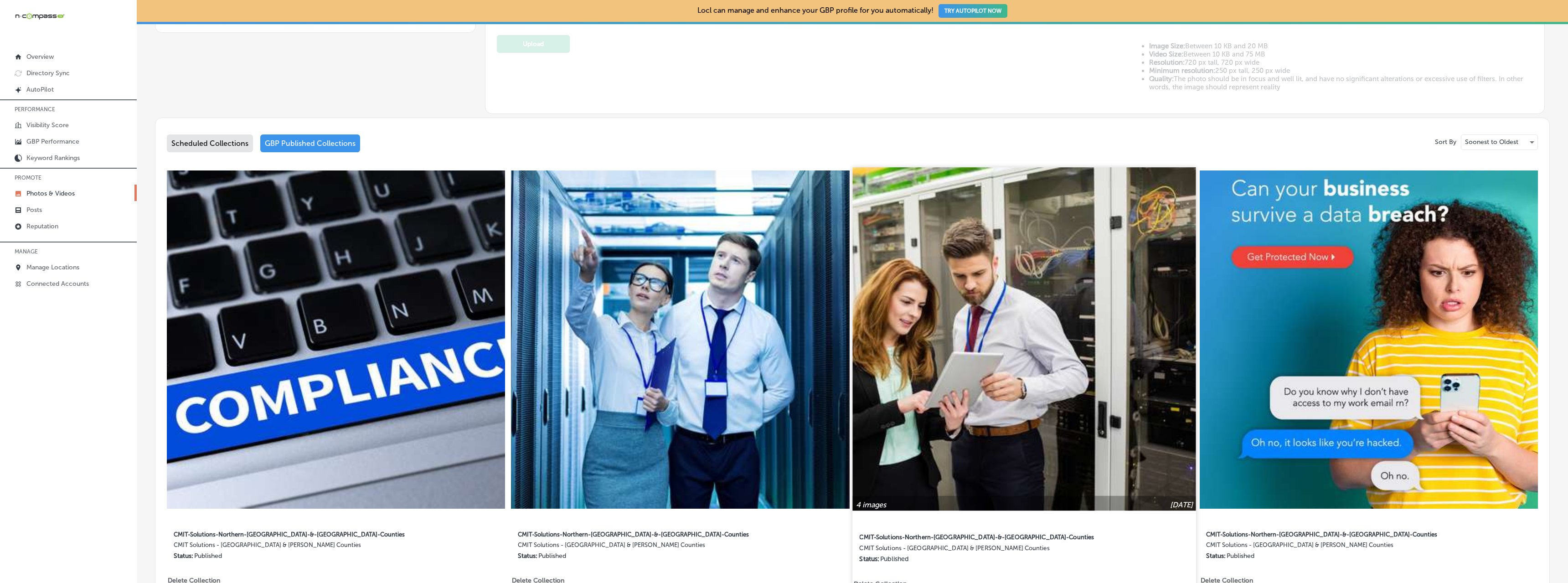
click at [947, 431] on img at bounding box center [1024, 339] width 344 height 344
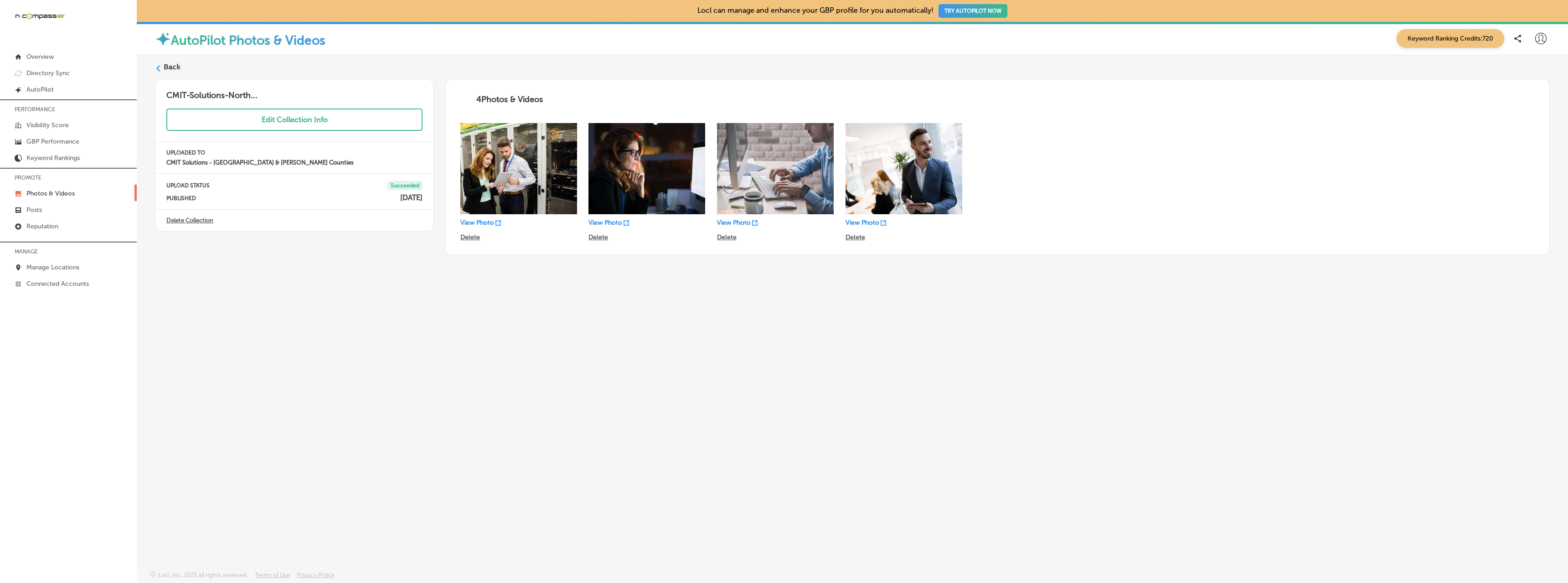
click at [161, 69] on icon at bounding box center [158, 68] width 6 height 6
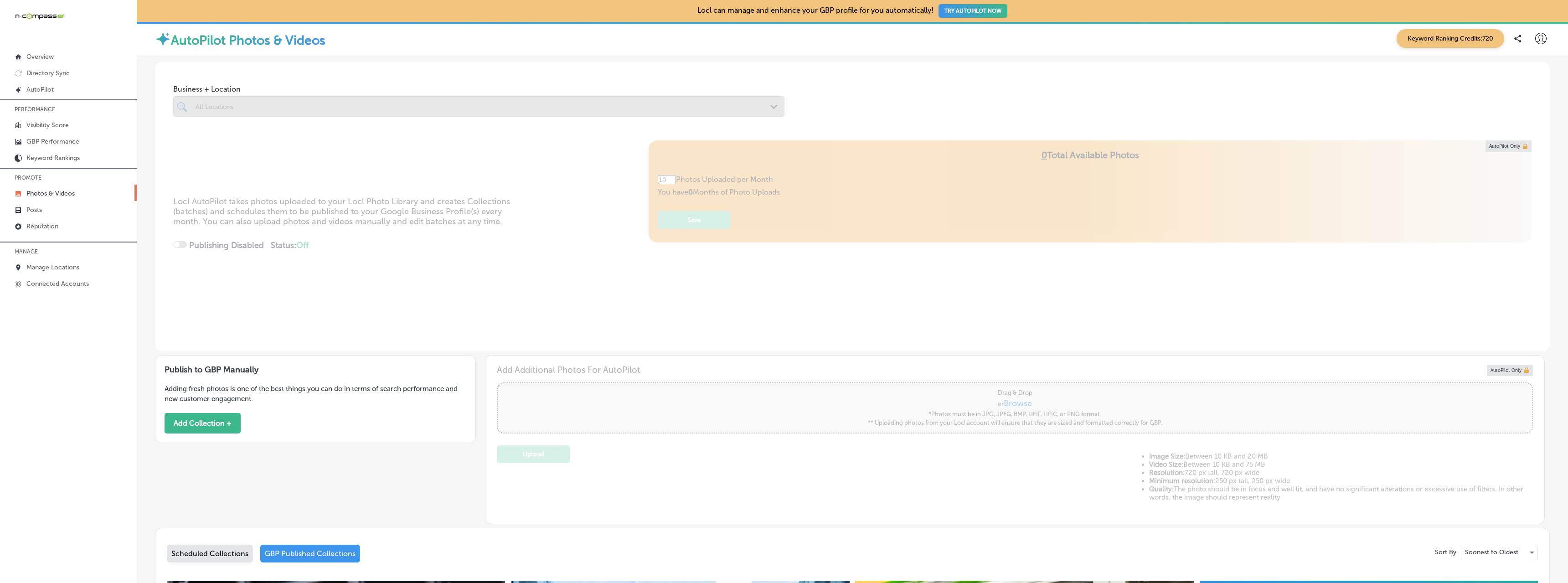
type input "5"
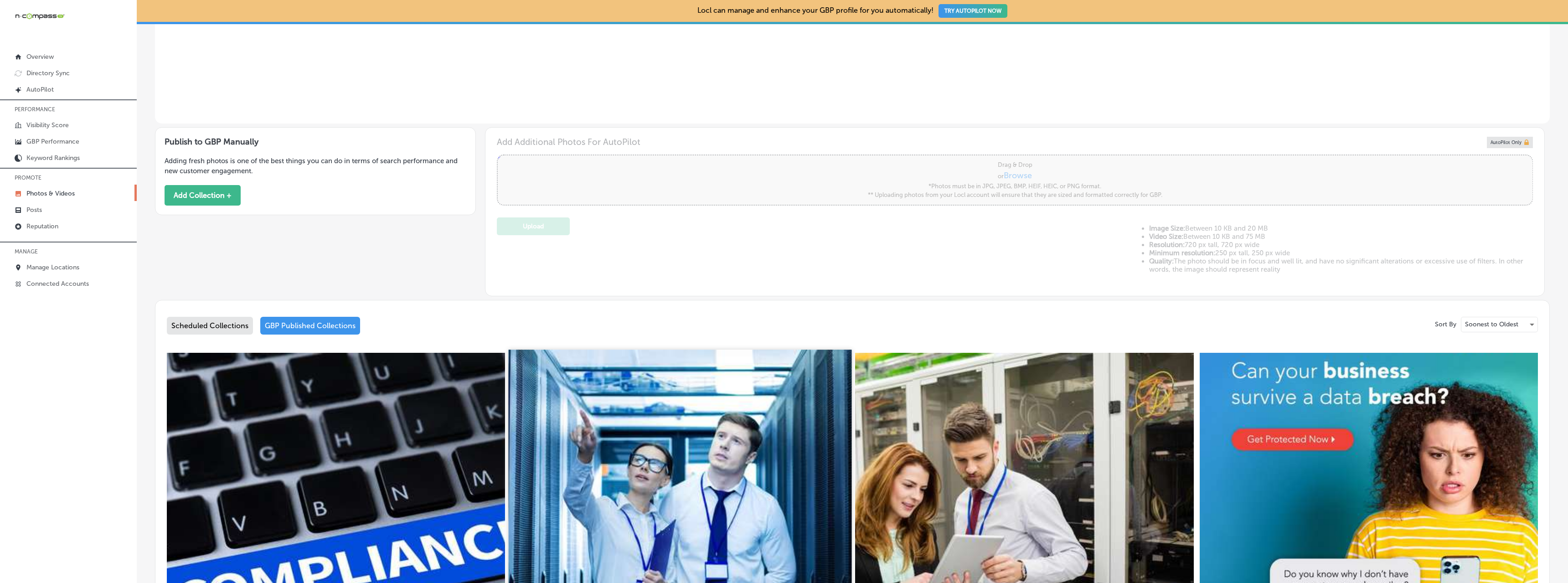
scroll to position [365, 0]
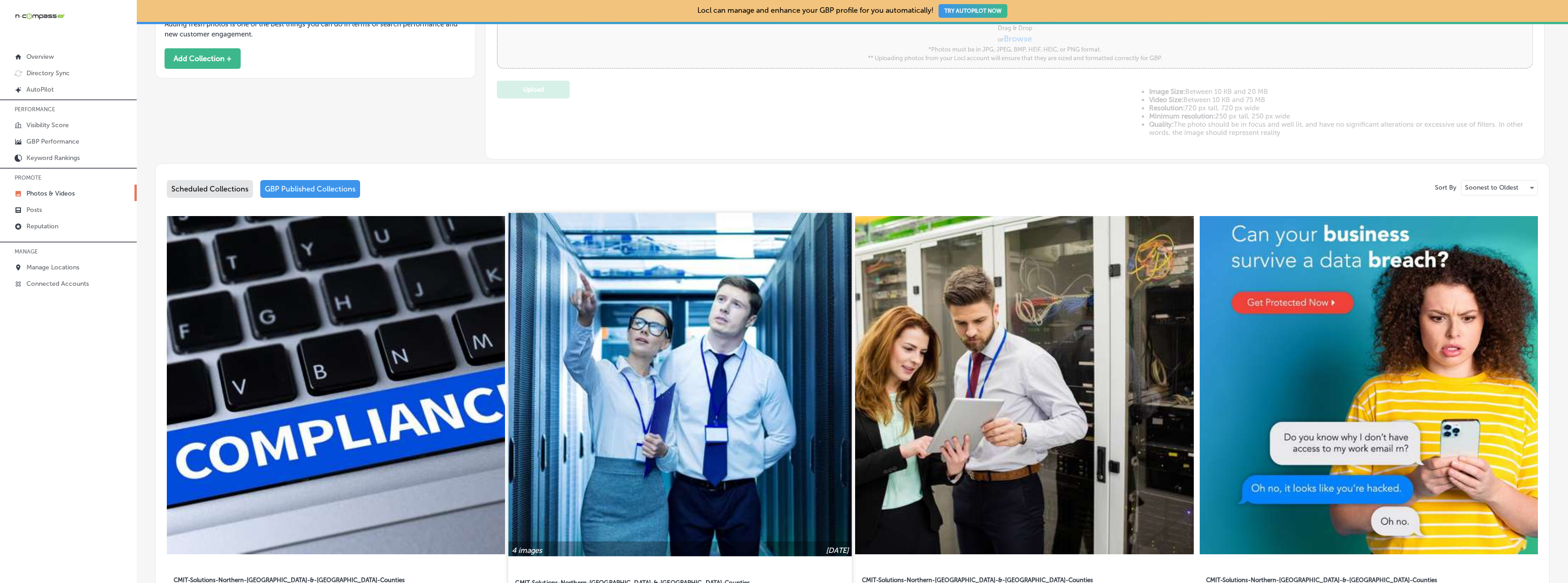
click at [695, 375] on img at bounding box center [681, 385] width 344 height 344
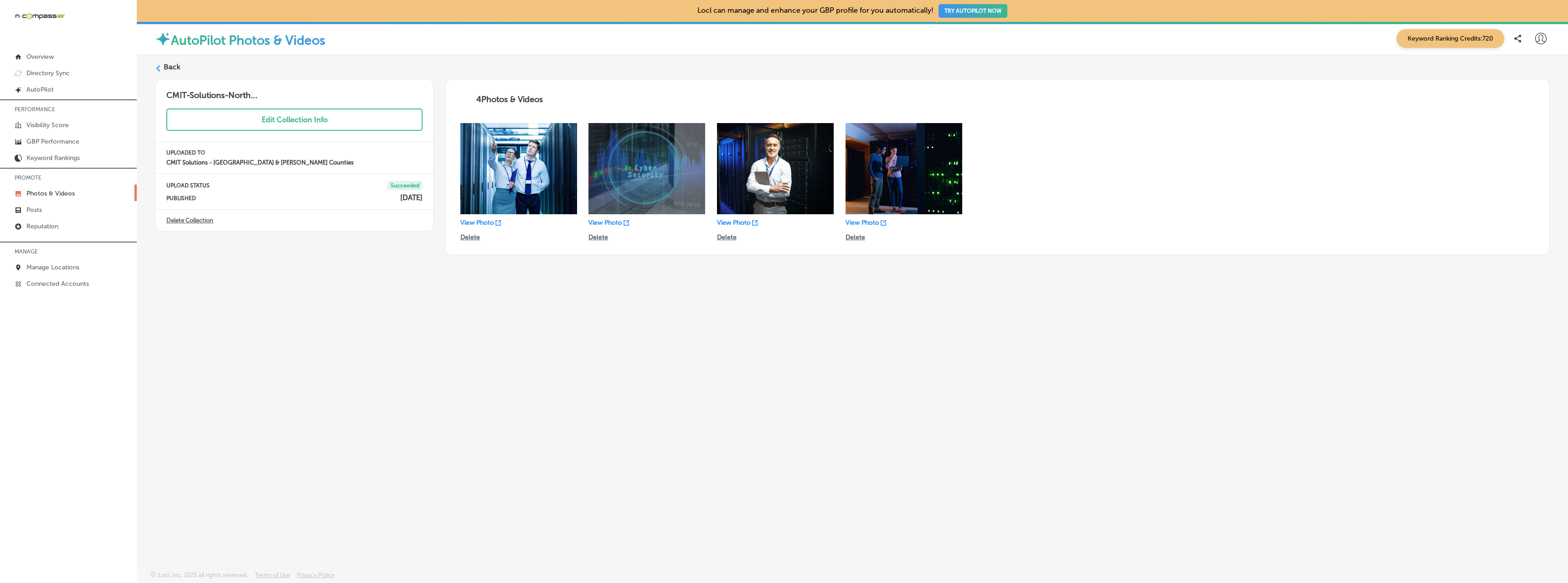
click at [161, 63] on div "Back" at bounding box center [852, 71] width 1395 height 17
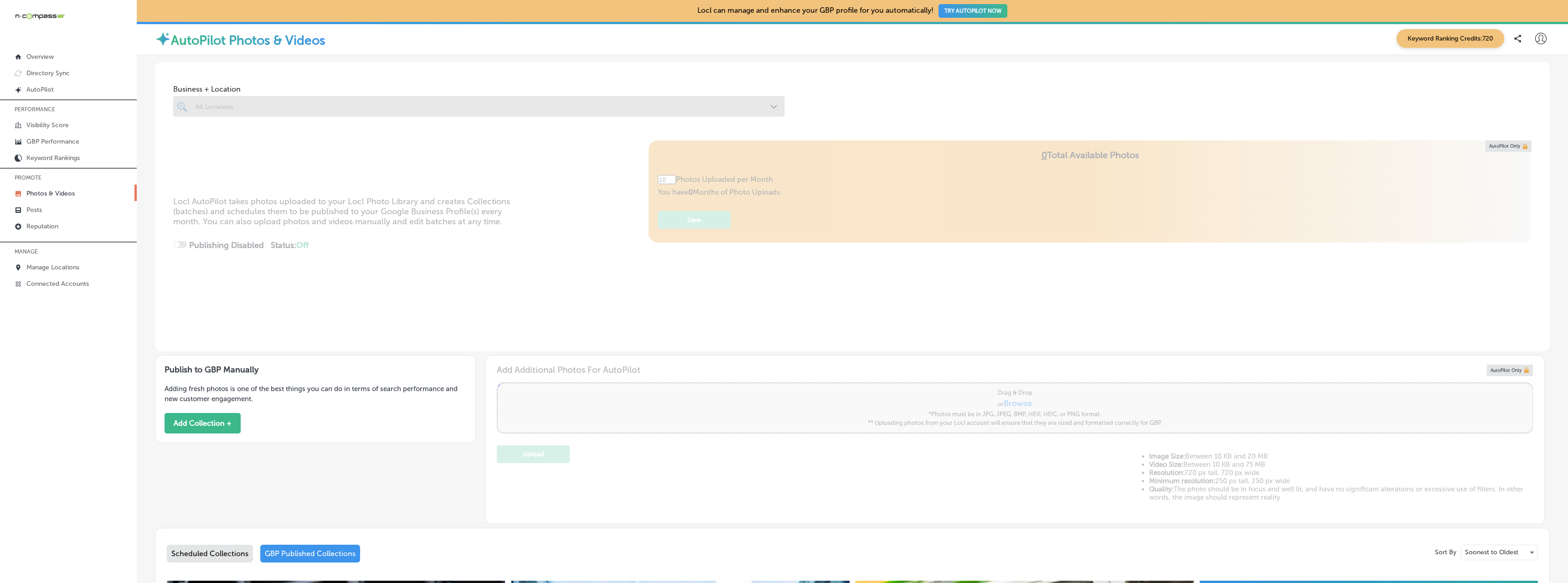
type input "5"
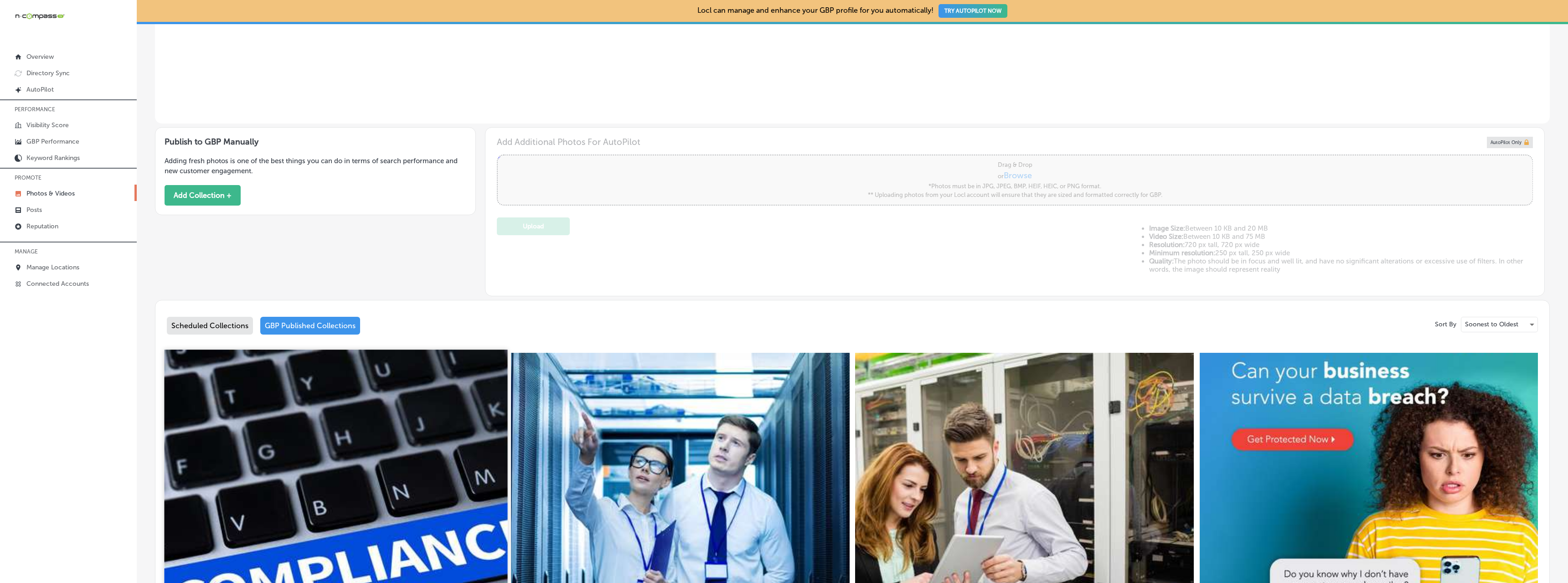
scroll to position [456, 0]
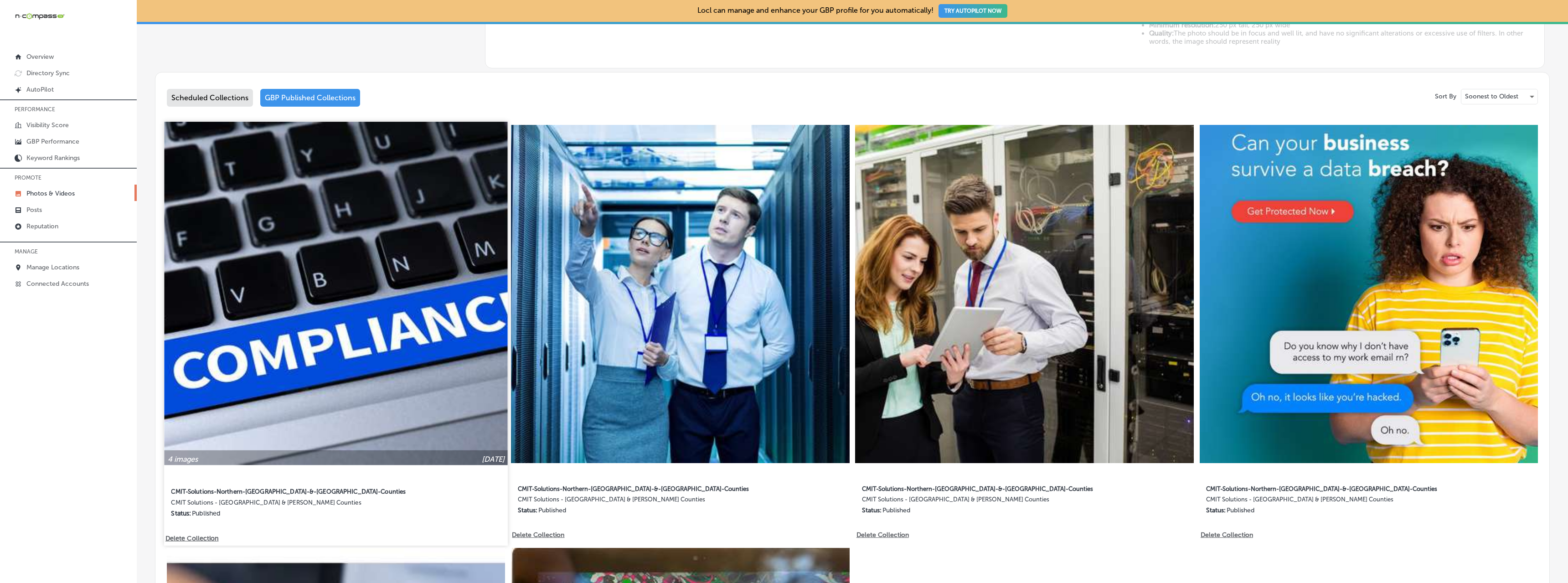
click at [366, 284] on img at bounding box center [336, 293] width 344 height 344
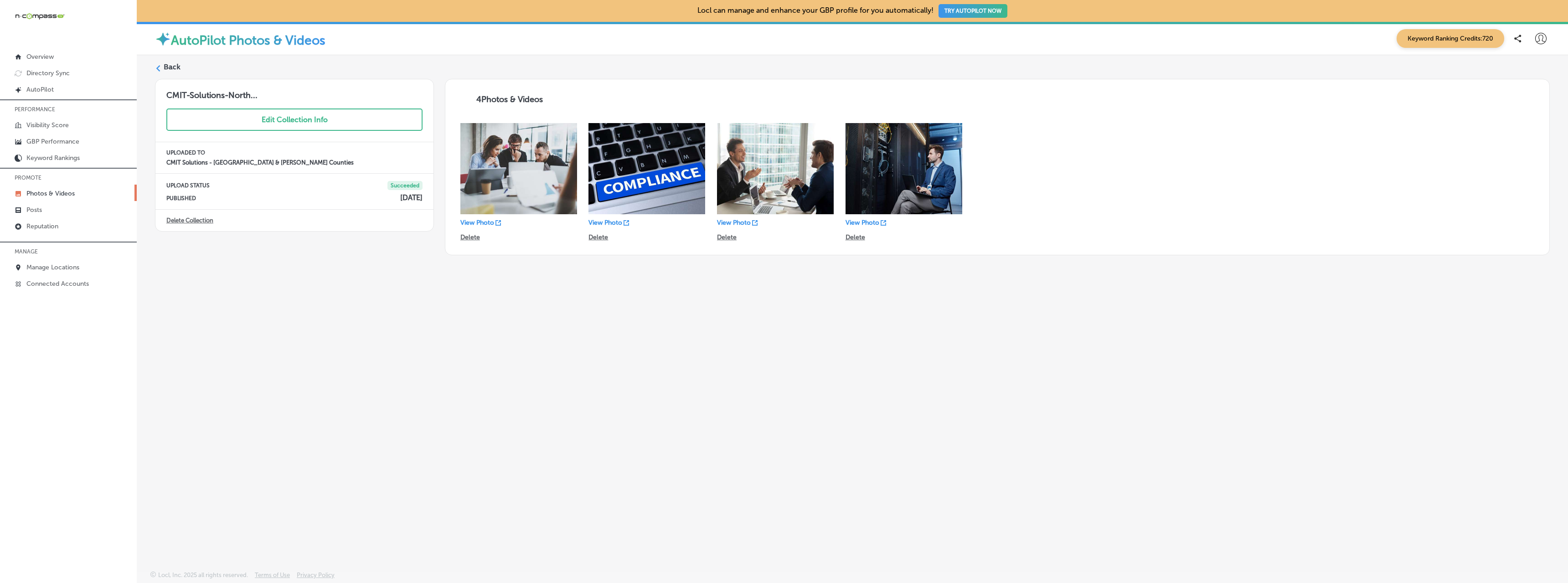
click at [161, 66] on icon at bounding box center [158, 68] width 6 height 6
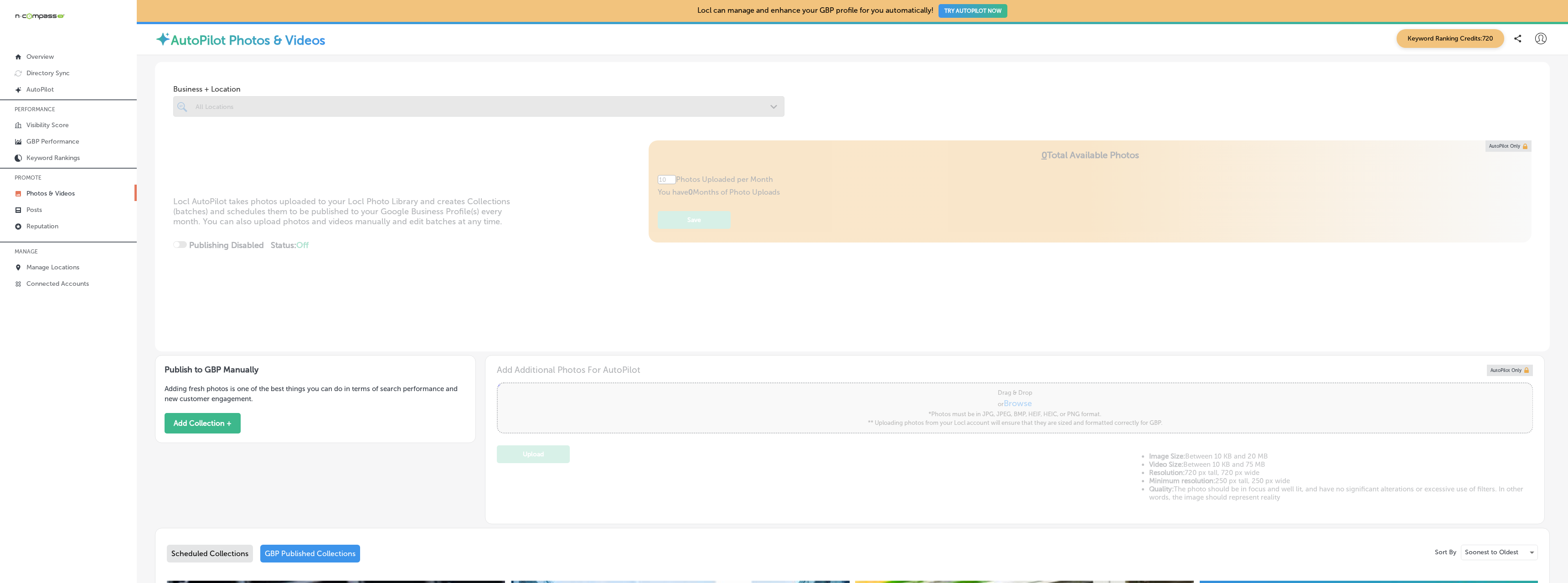
type input "5"
